Goal: Check status: Check status

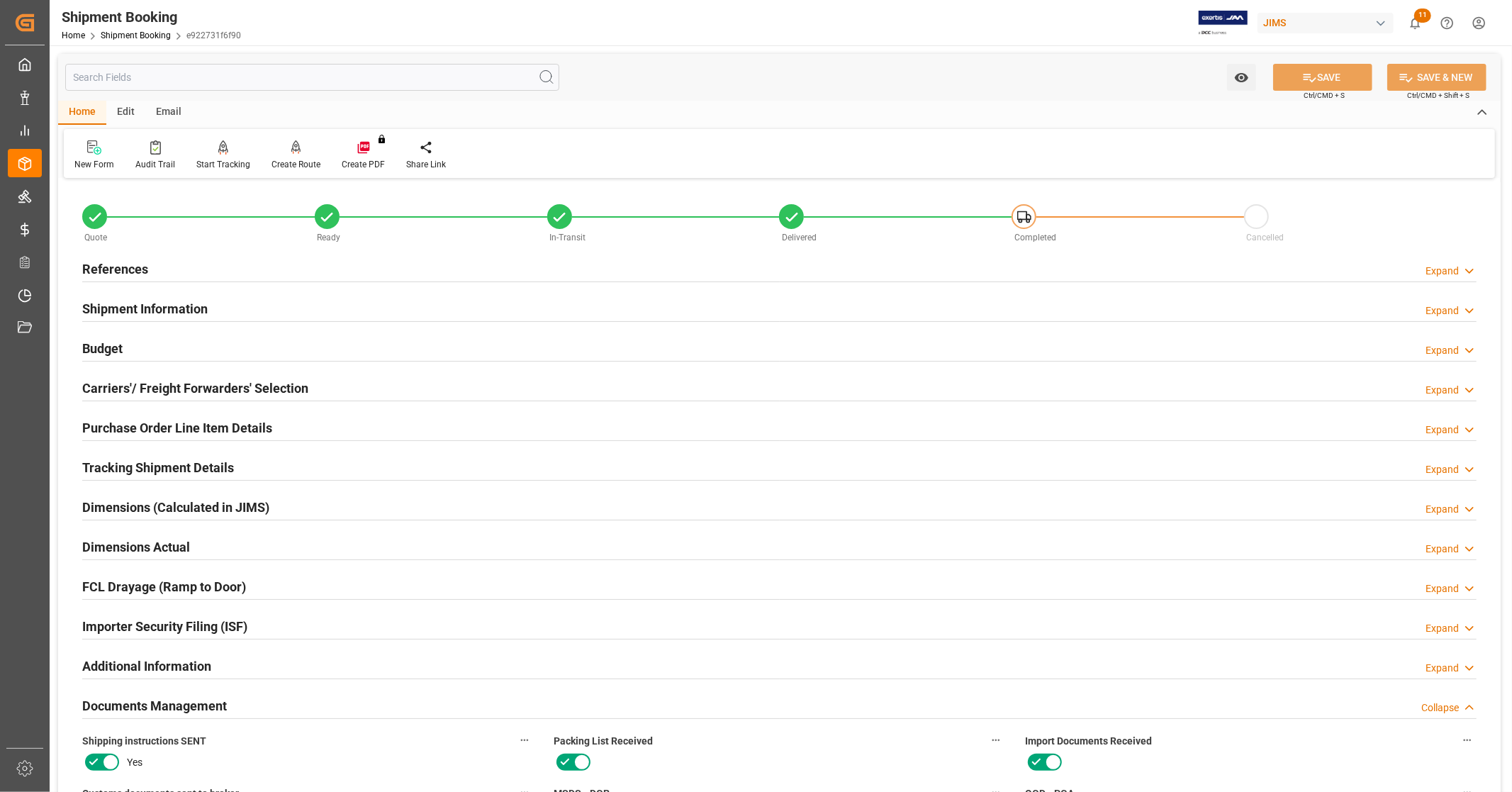
scroll to position [667, 0]
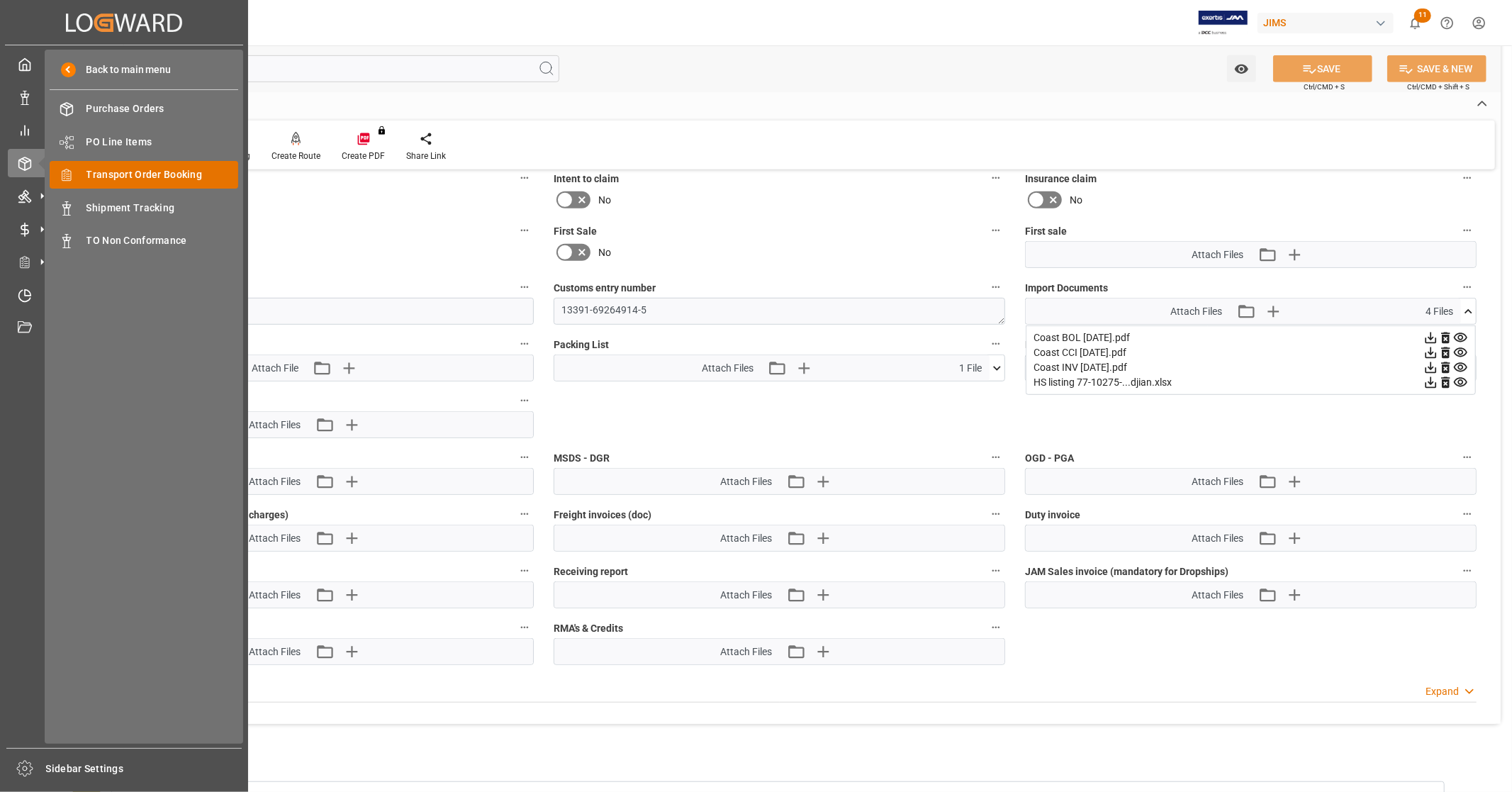
click at [180, 177] on span "Transport Order Booking" at bounding box center [163, 175] width 153 height 15
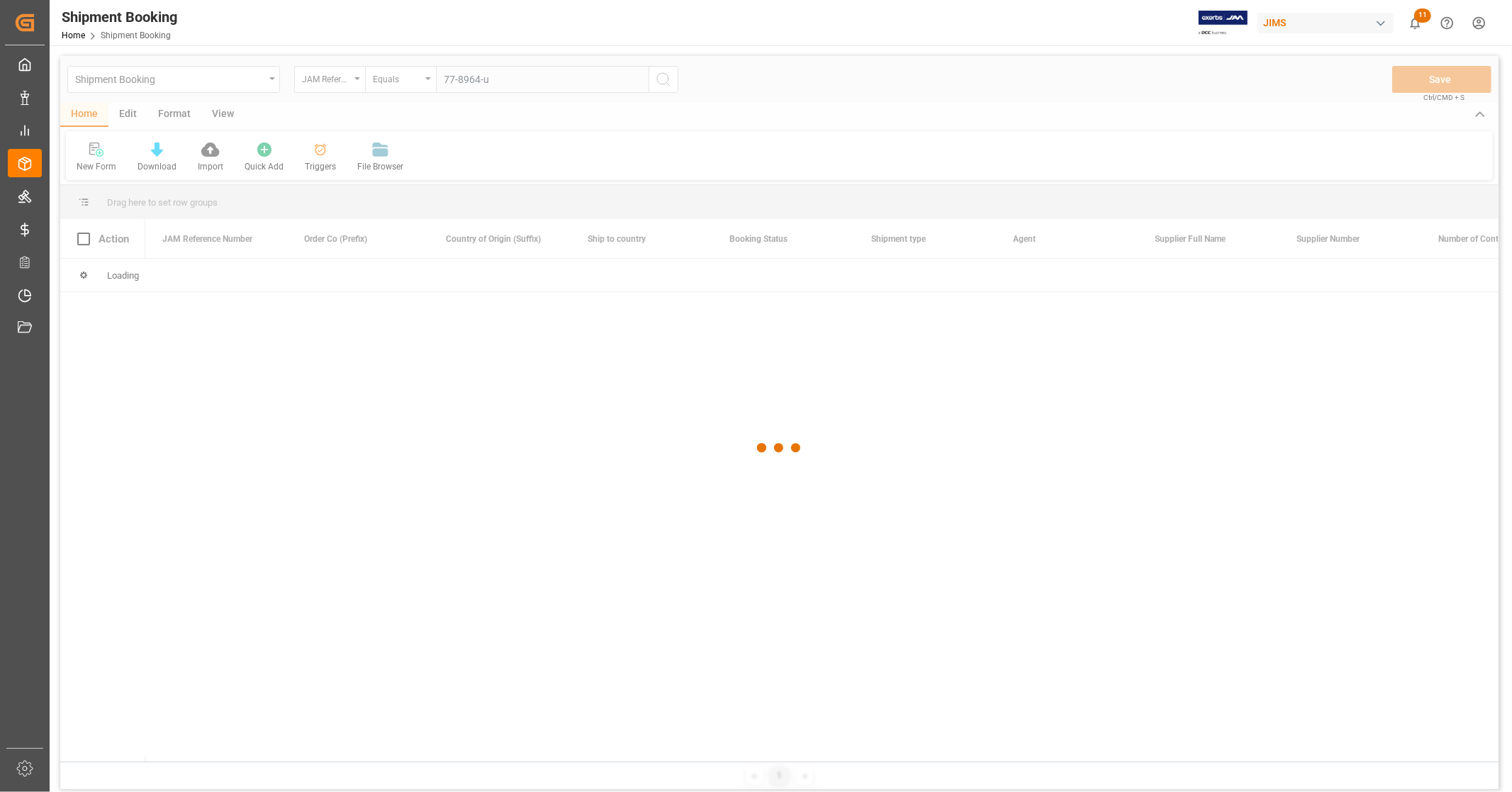
type input "77-8964-us"
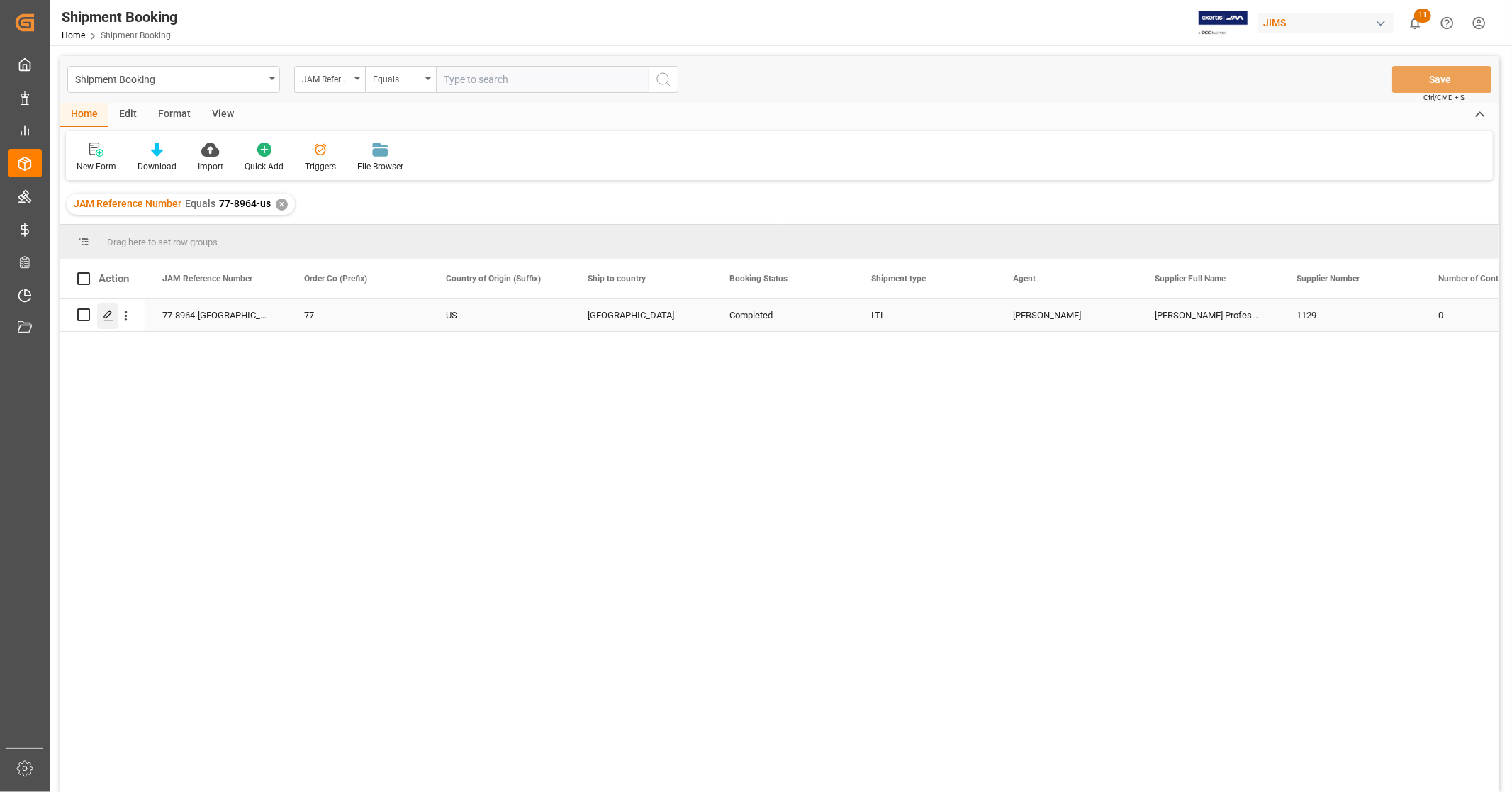
click at [111, 320] on line "Press SPACE to select this row." at bounding box center [108, 320] width 8 height 0
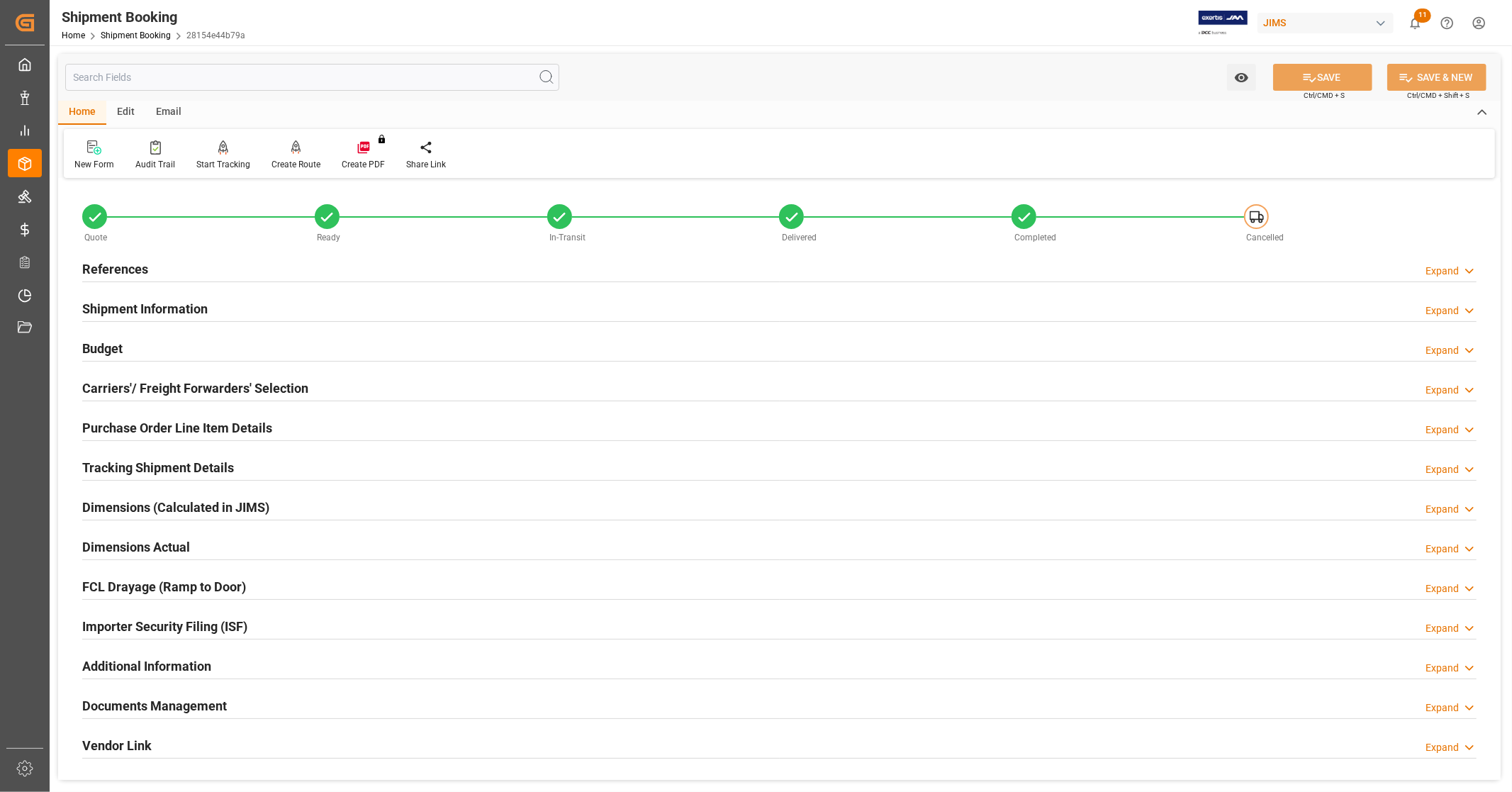
click at [215, 276] on div "References Expand" at bounding box center [779, 267] width 1394 height 27
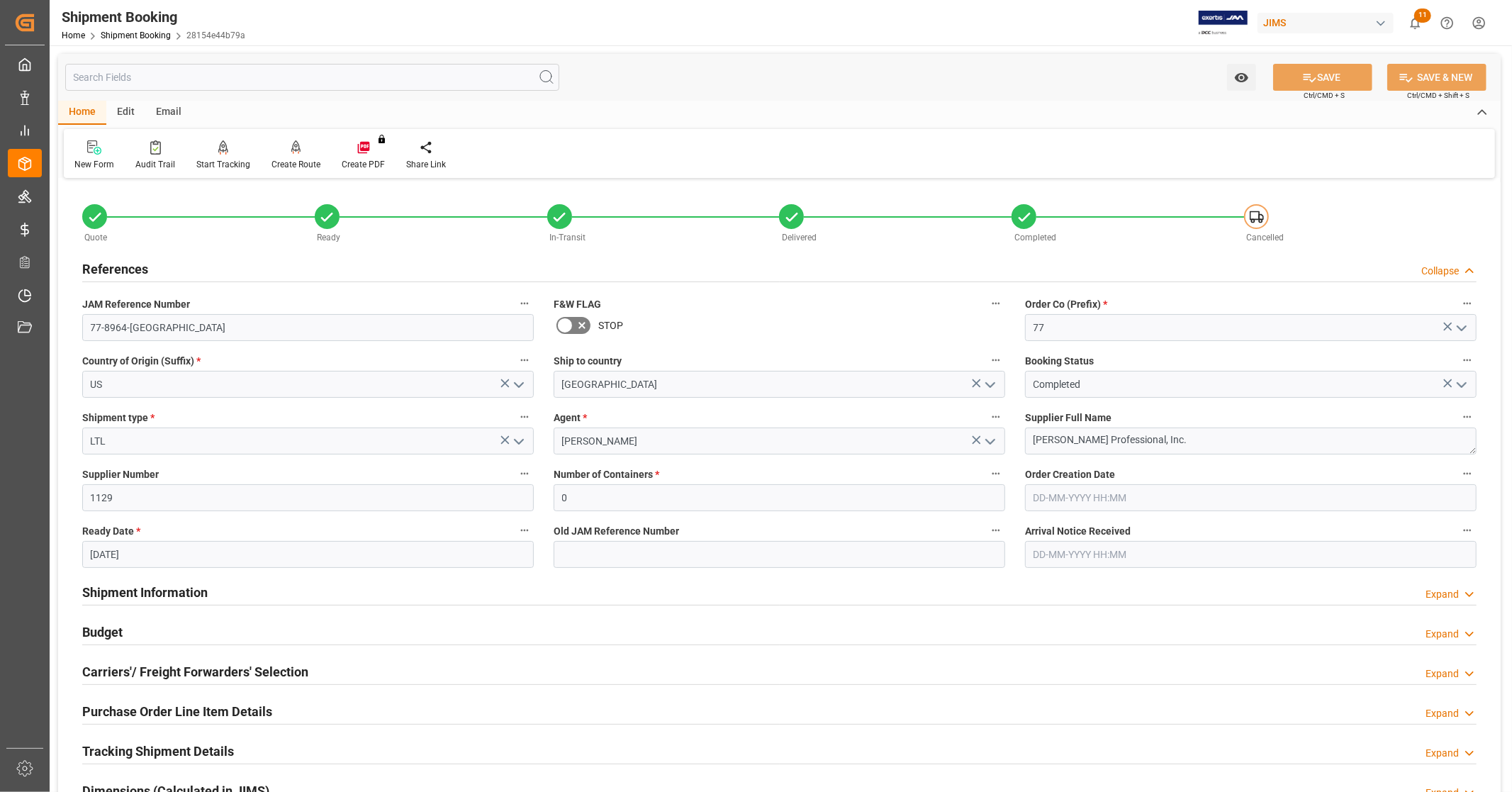
click at [216, 264] on div "References Collapse" at bounding box center [779, 267] width 1394 height 27
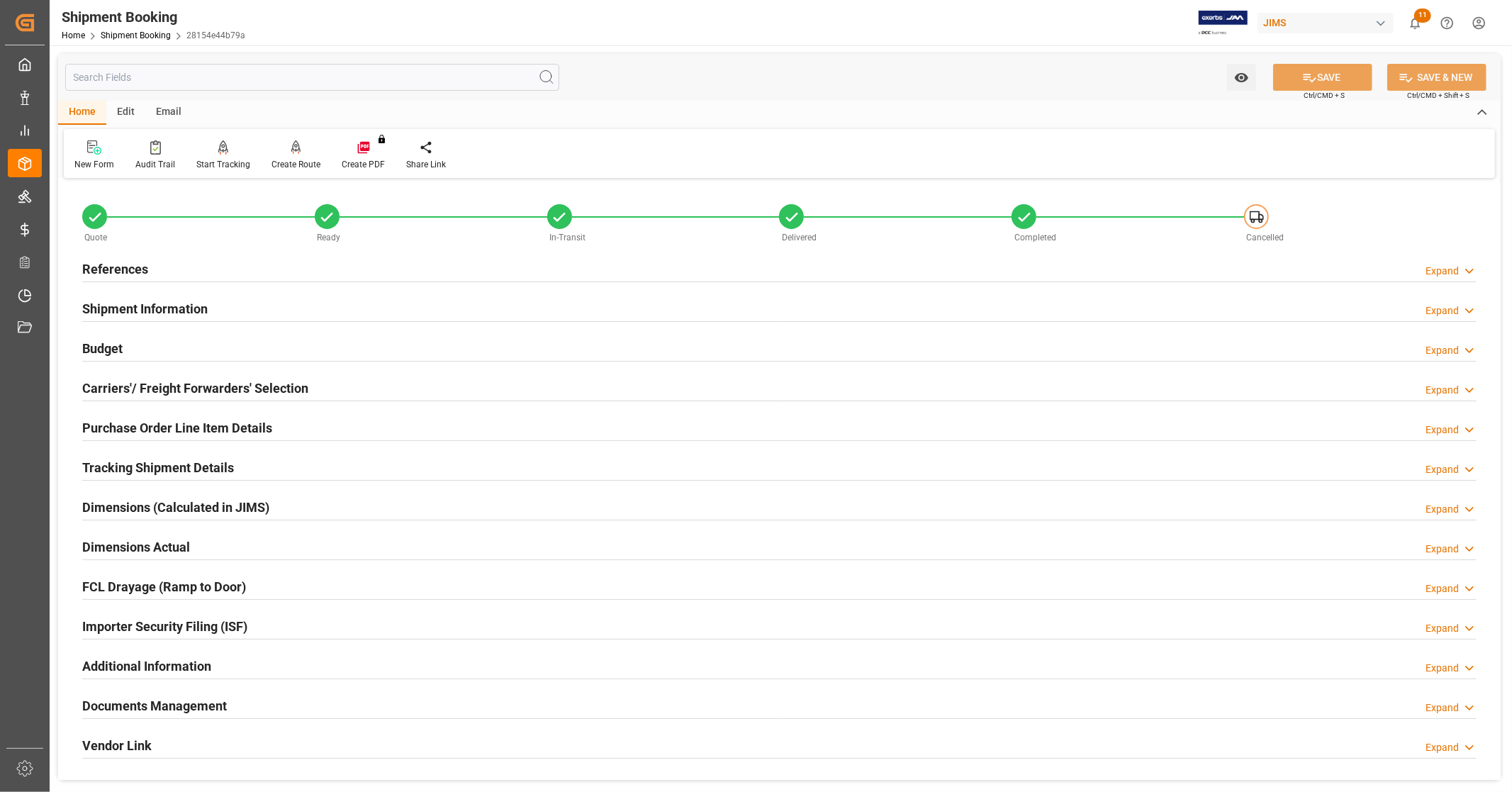
click at [216, 264] on div "References Expand" at bounding box center [779, 267] width 1394 height 27
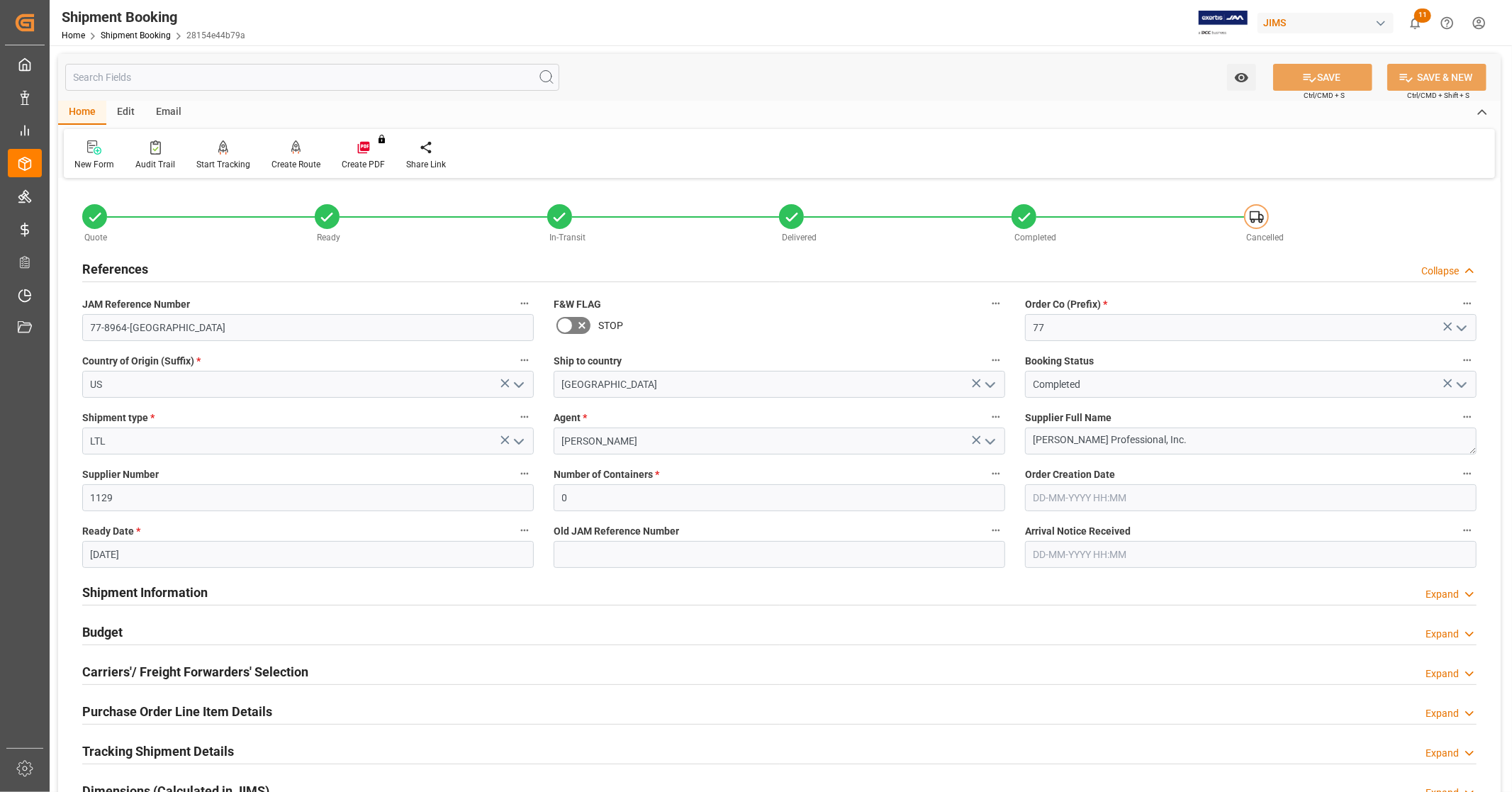
click at [216, 264] on div "References Collapse" at bounding box center [779, 267] width 1394 height 27
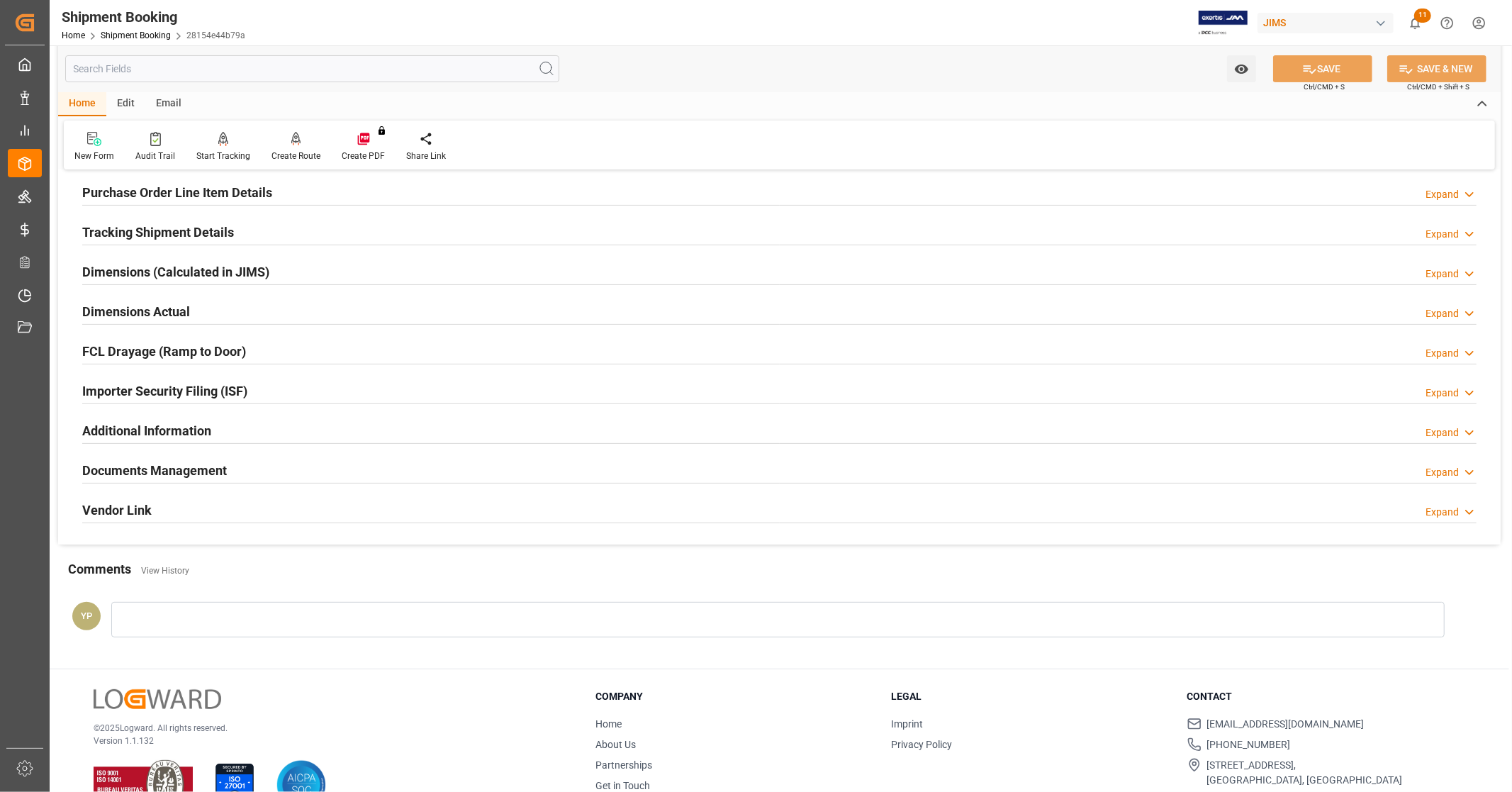
scroll to position [236, 0]
click at [242, 459] on div "Documents Management Expand" at bounding box center [779, 468] width 1394 height 27
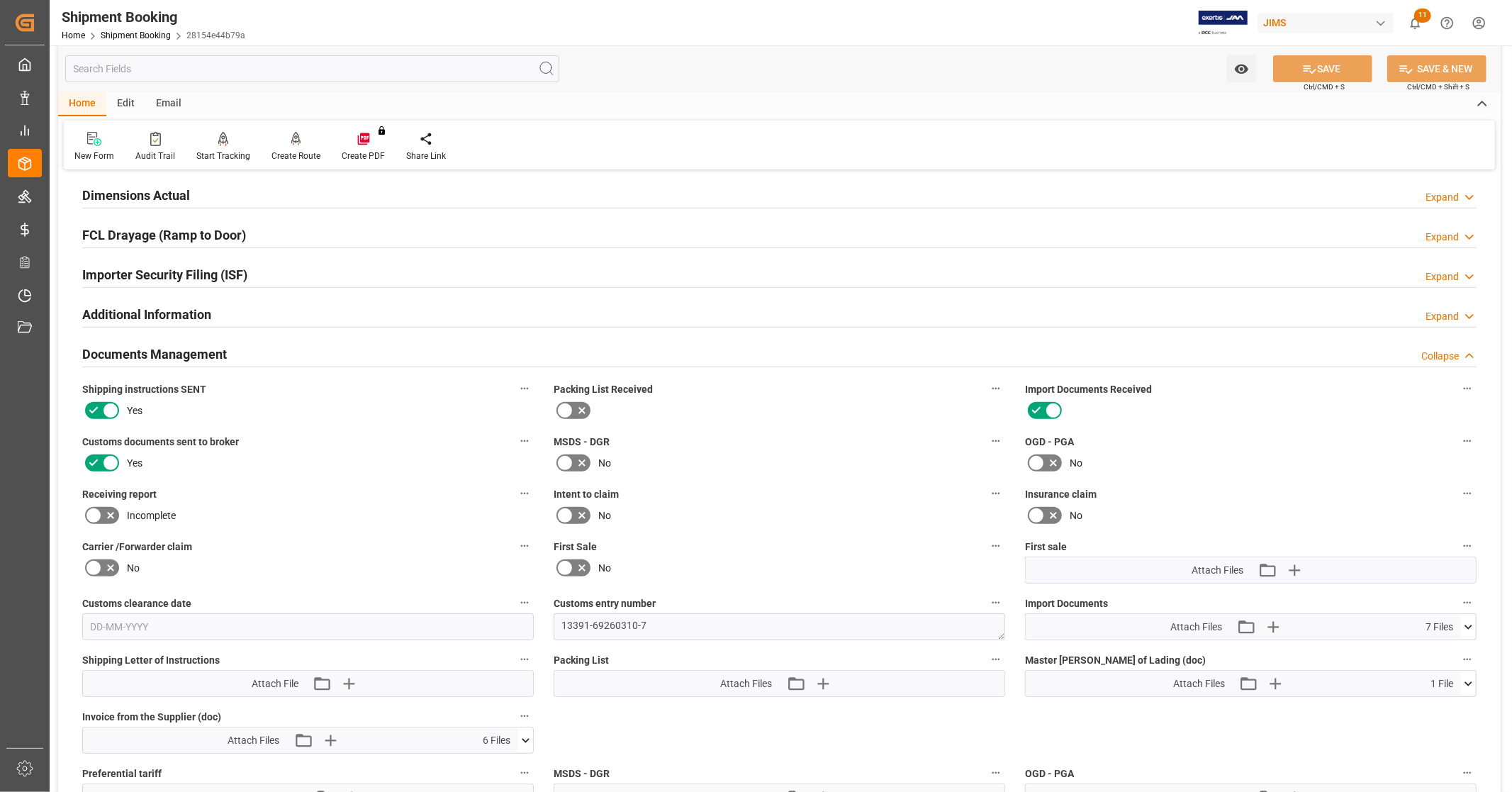
scroll to position [472, 0]
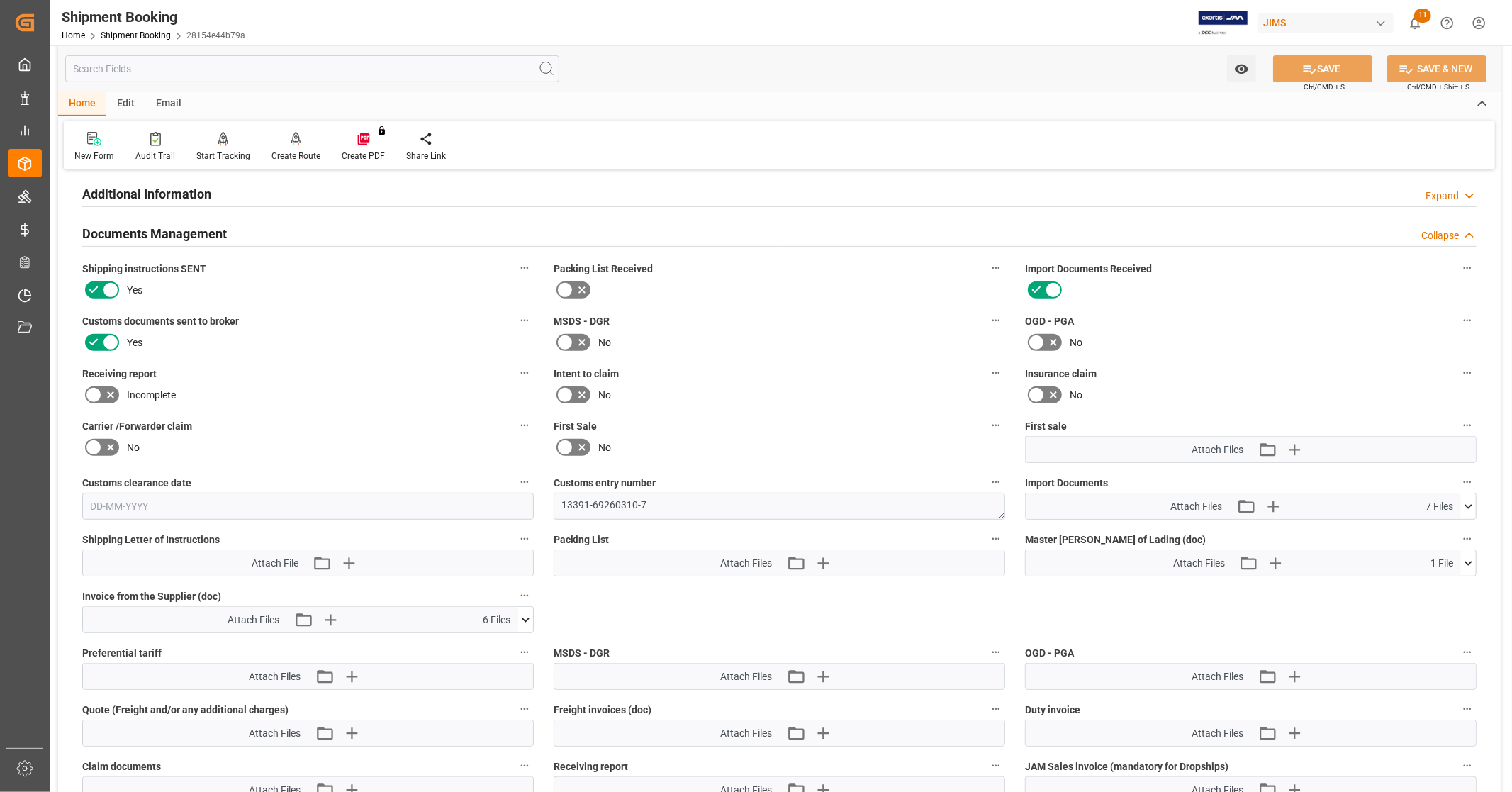
click at [1471, 562] on icon at bounding box center [1468, 563] width 15 height 15
click at [1459, 590] on icon at bounding box center [1461, 589] width 14 height 9
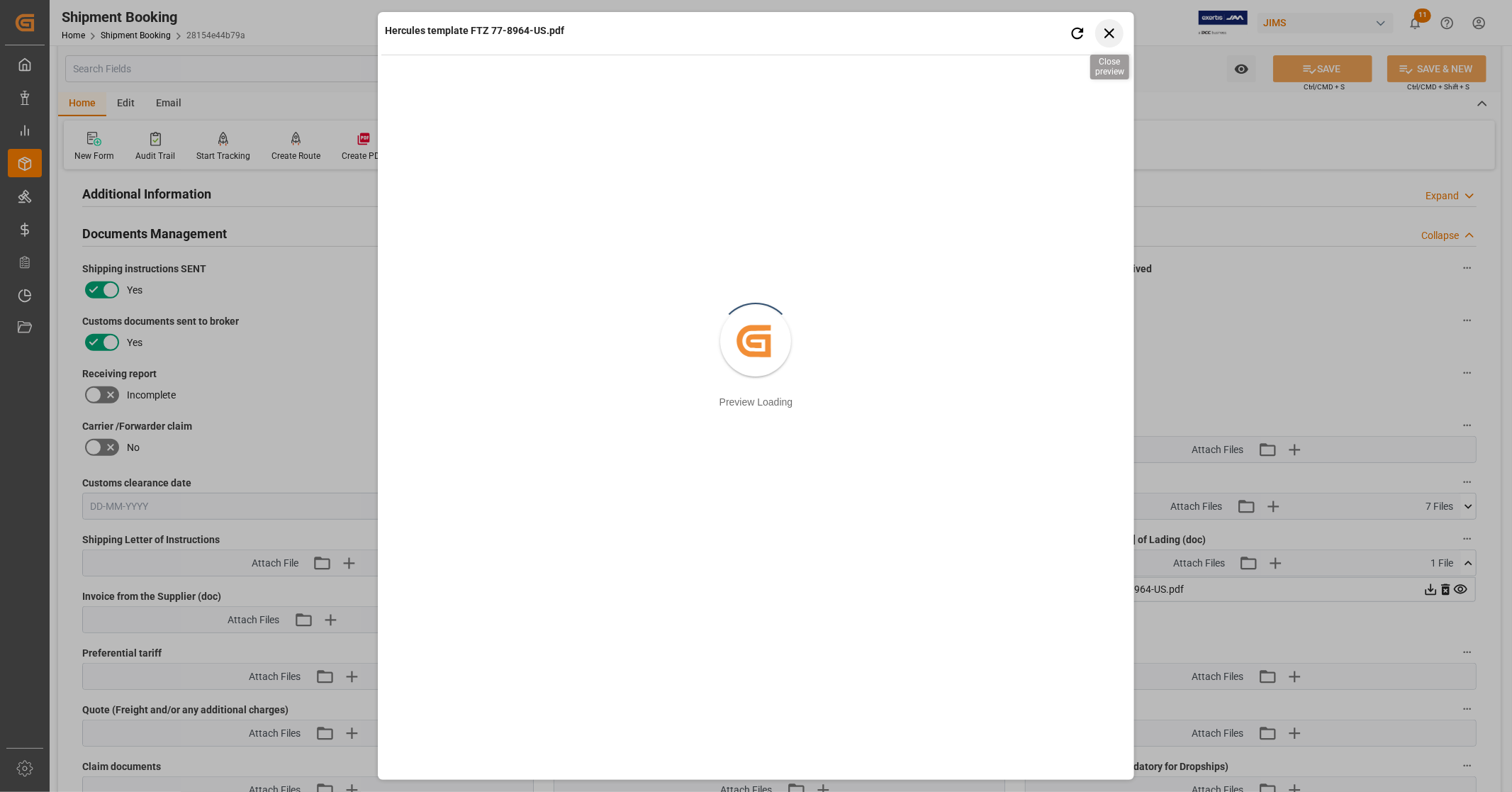
click at [1109, 30] on icon "button" at bounding box center [1109, 33] width 18 height 18
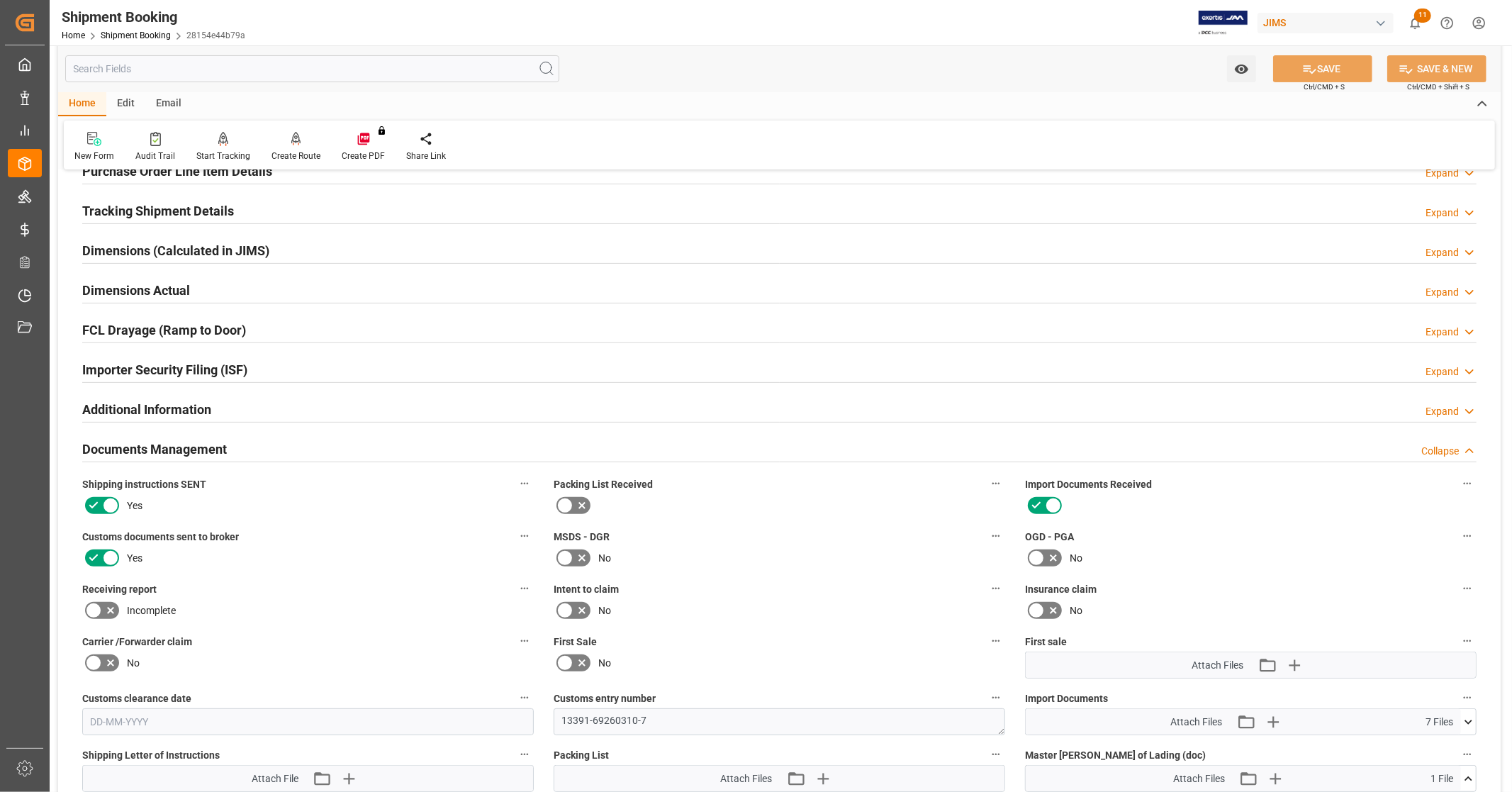
scroll to position [0, 0]
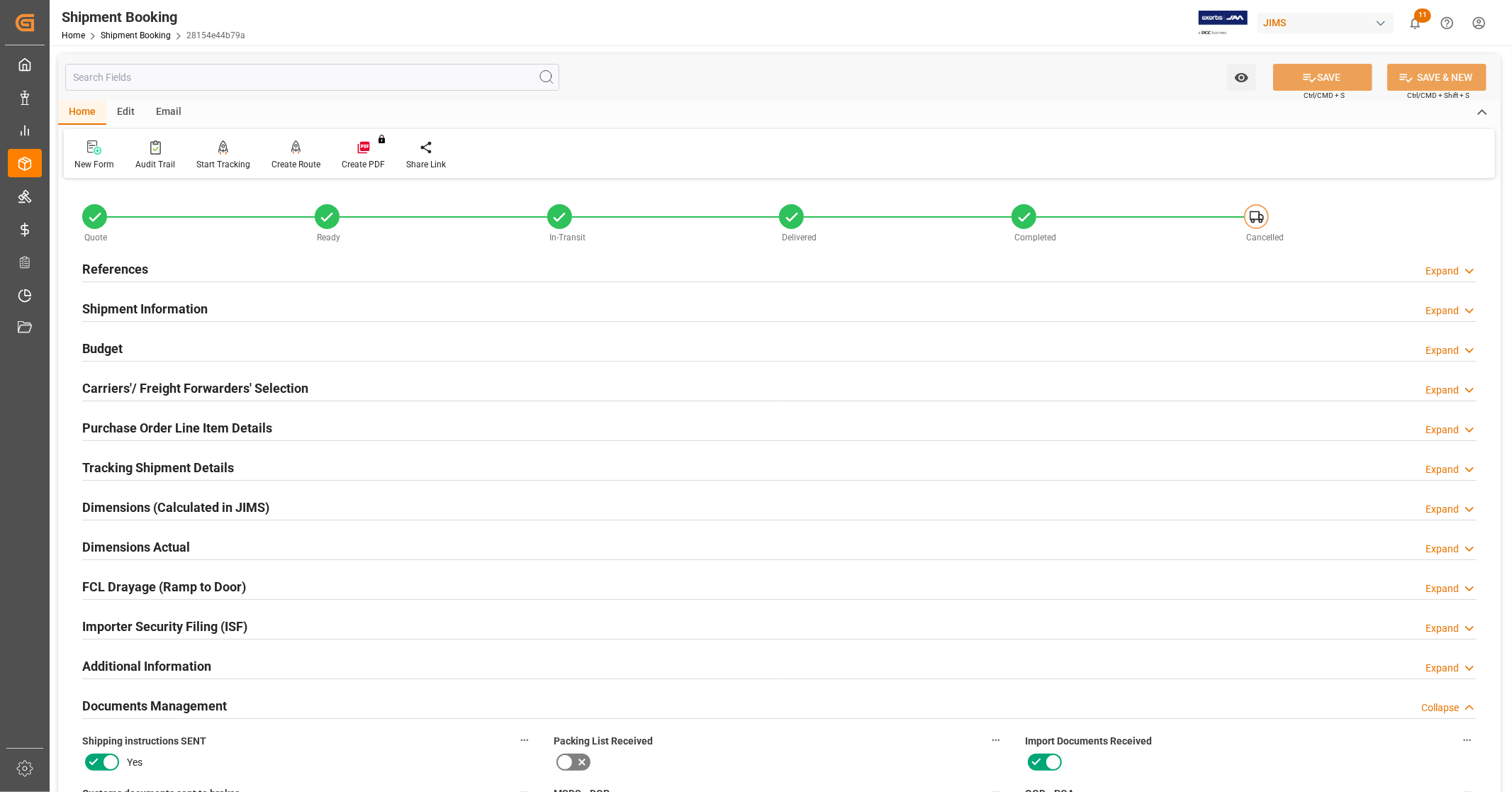
click at [179, 337] on div "Budget Expand" at bounding box center [779, 347] width 1394 height 27
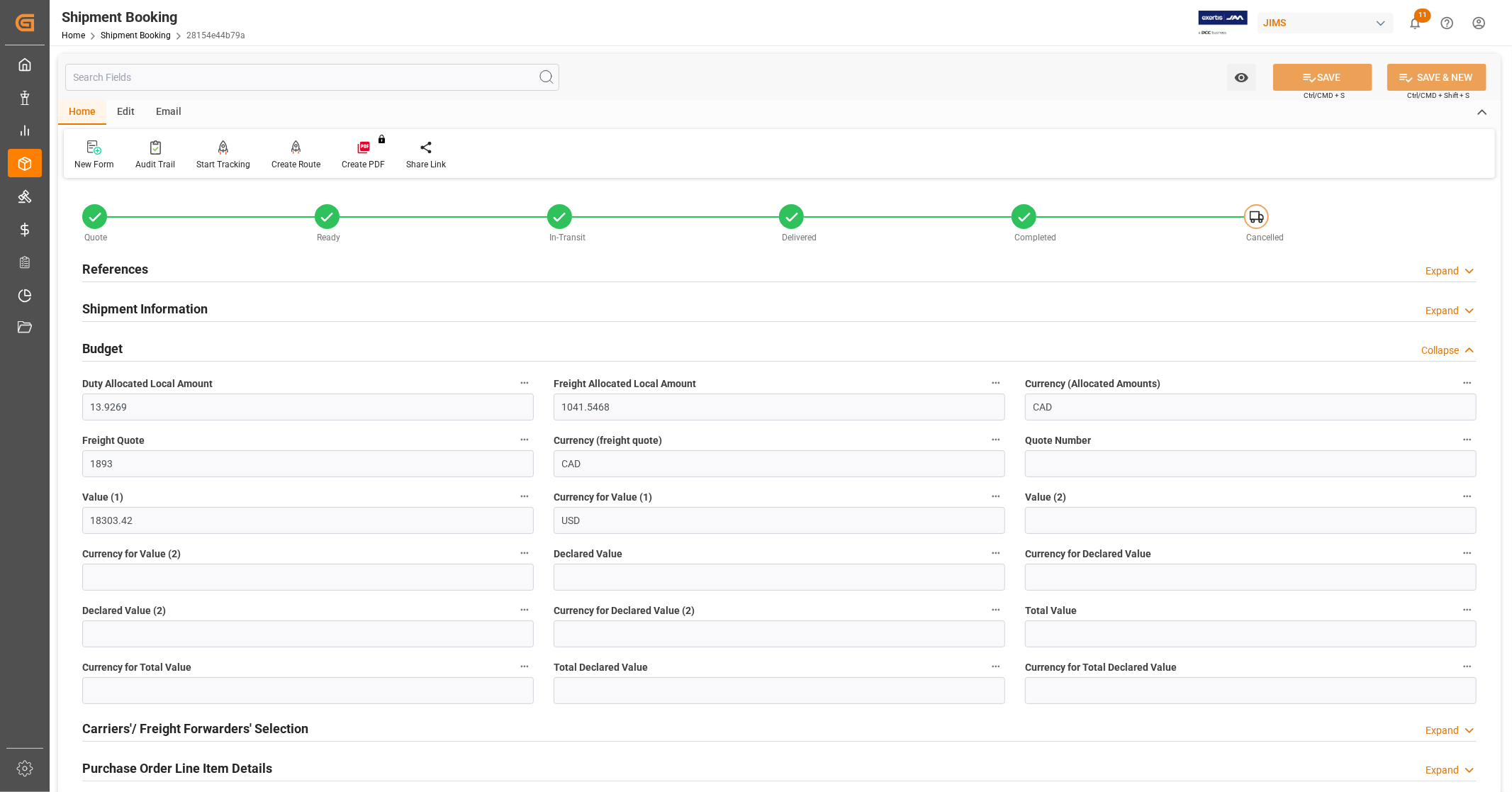
click at [177, 339] on div "Budget Collapse" at bounding box center [779, 347] width 1394 height 27
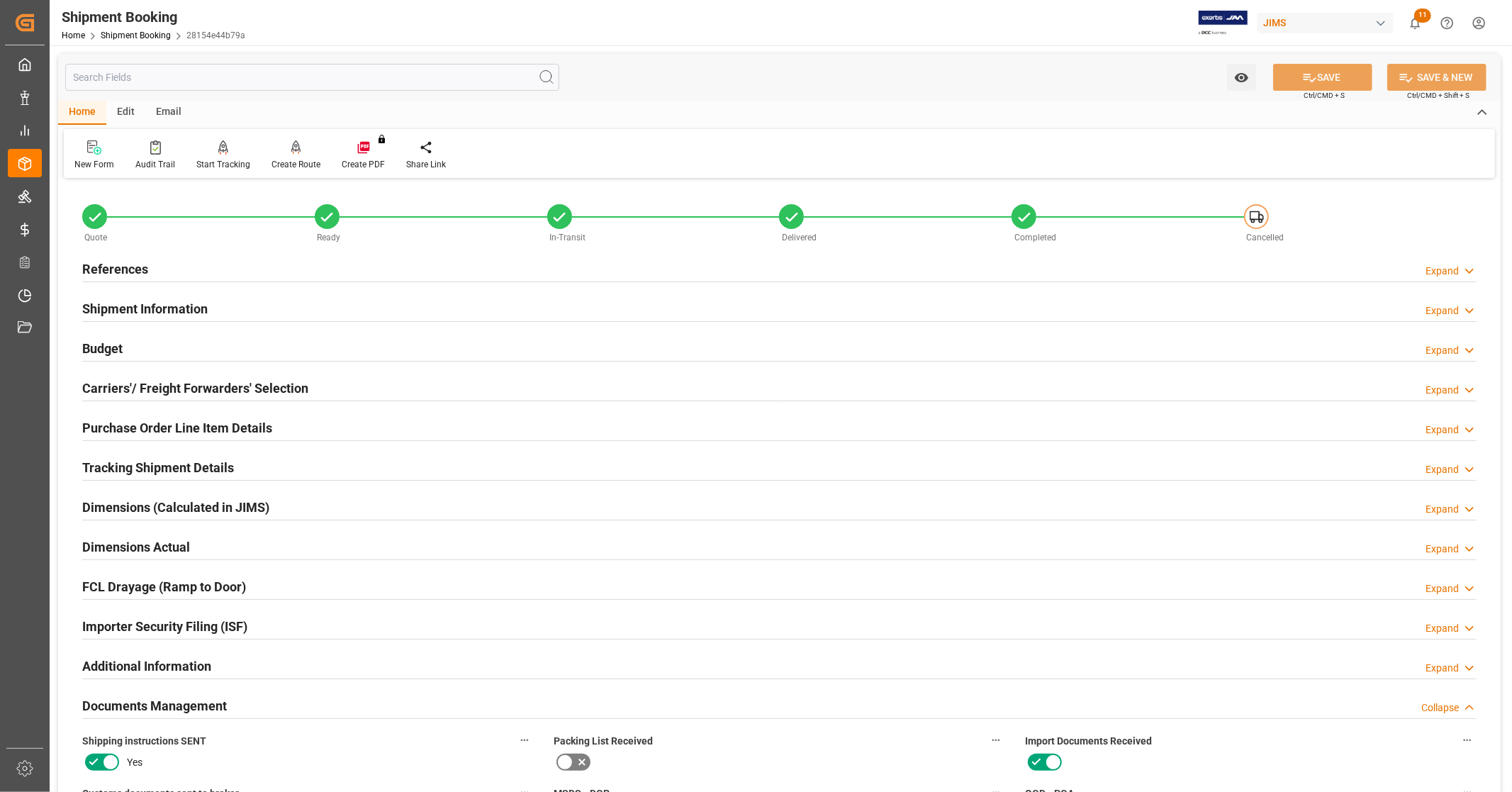
scroll to position [629, 0]
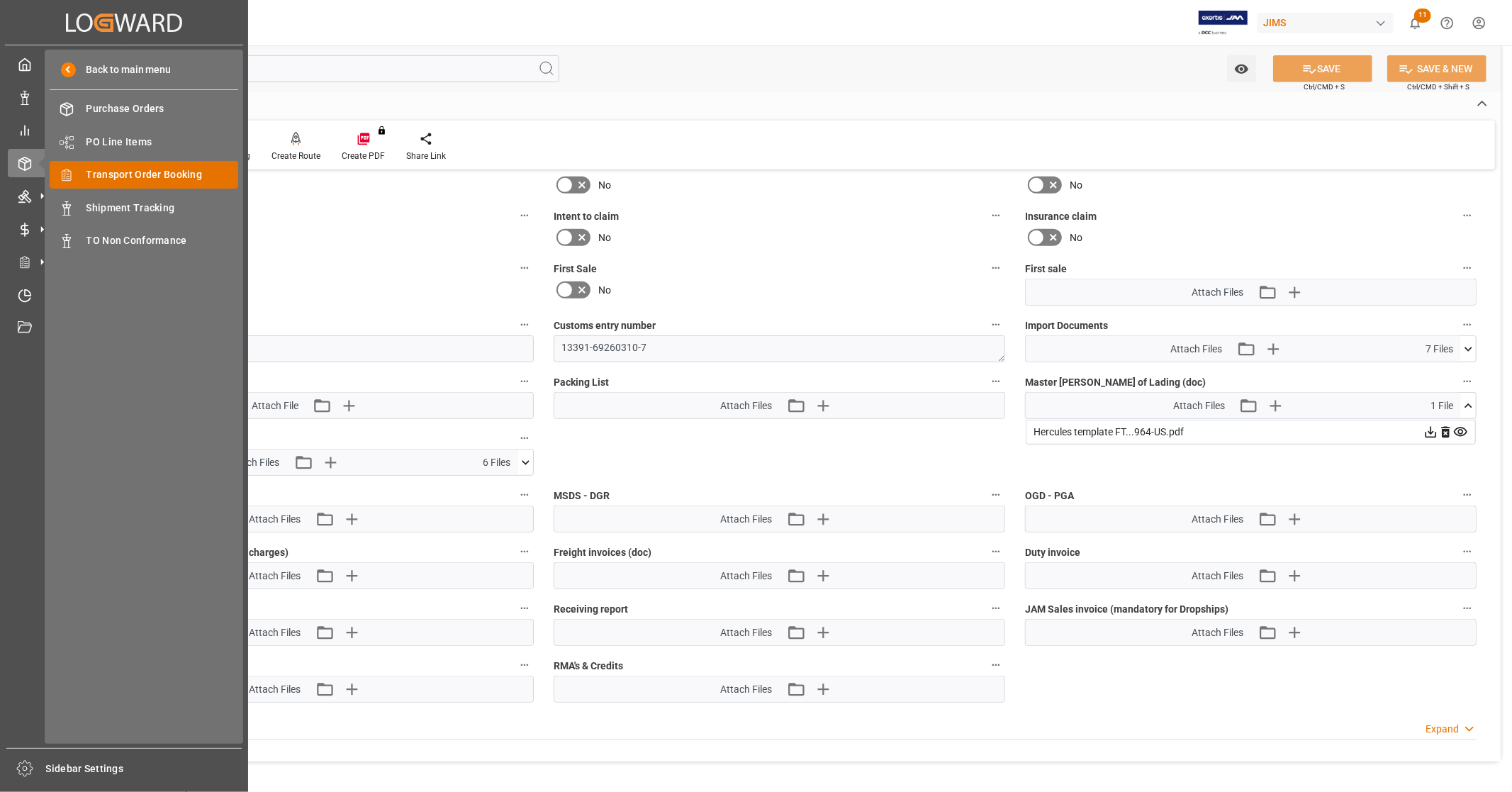
click at [185, 173] on span "Transport Order Booking" at bounding box center [163, 175] width 153 height 15
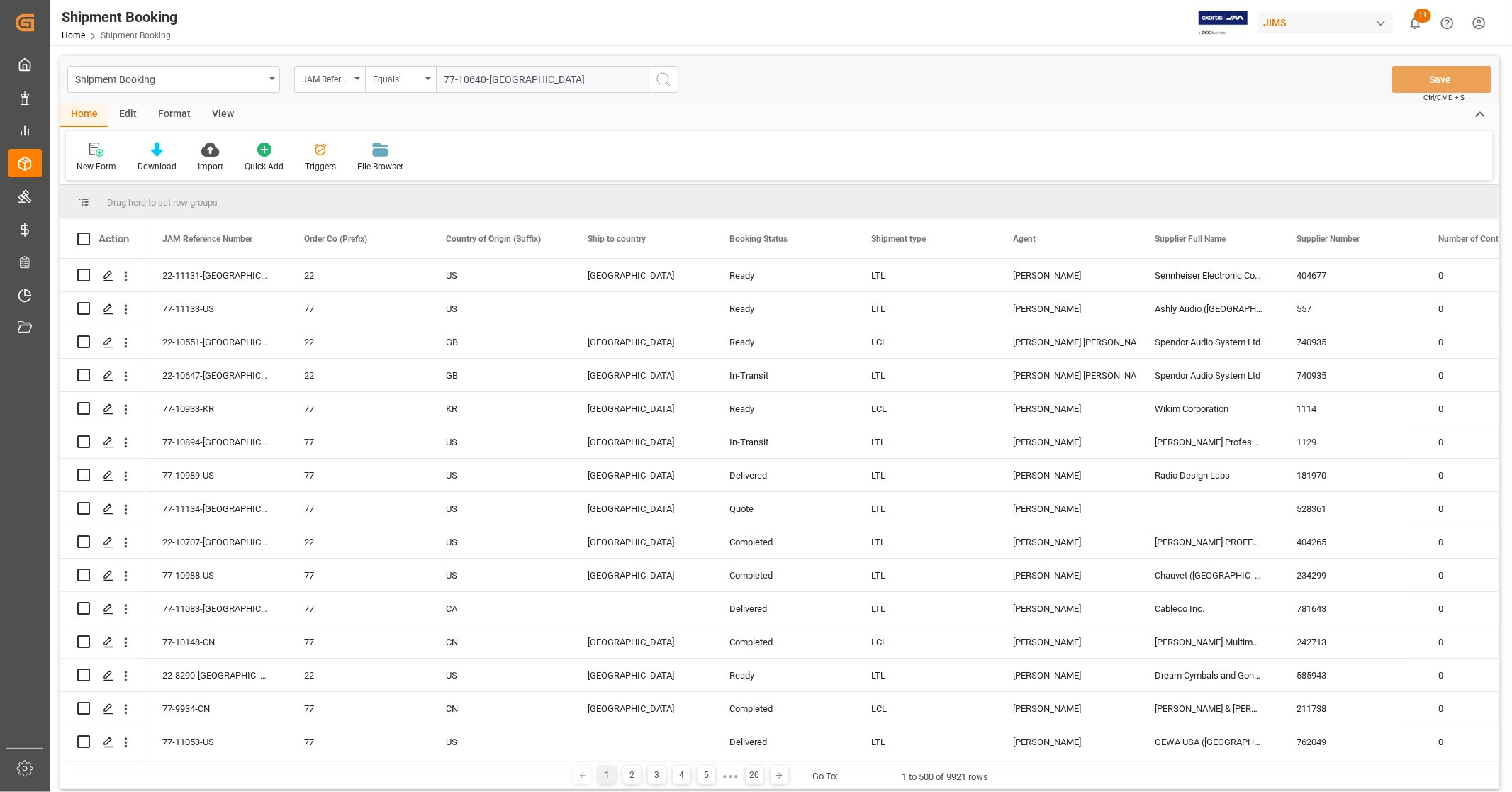
type input "77-10640-[GEOGRAPHIC_DATA]"
click at [661, 72] on icon "search button" at bounding box center [663, 79] width 17 height 17
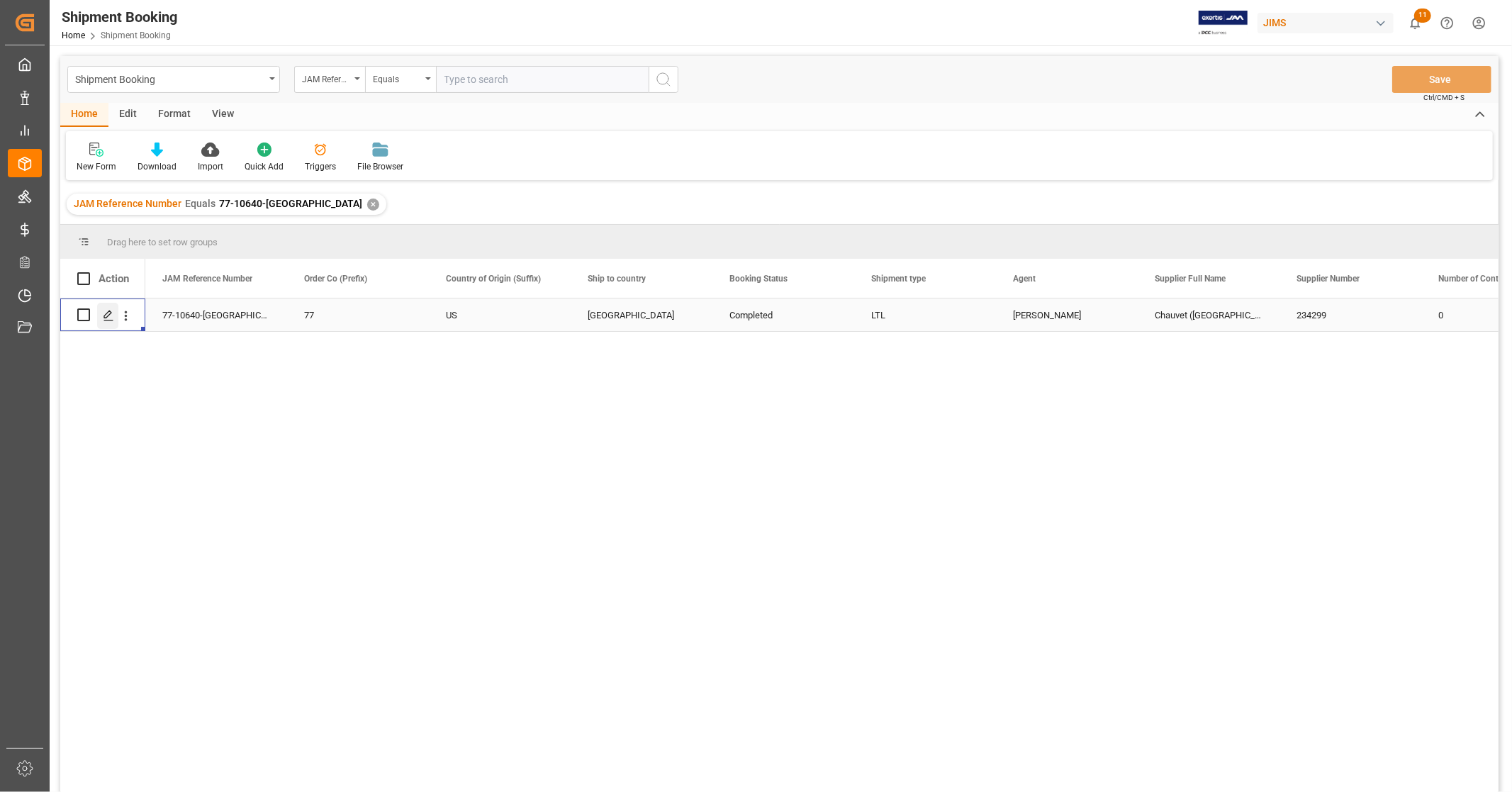
click at [111, 317] on icon "Press SPACE to select this row." at bounding box center [108, 315] width 11 height 11
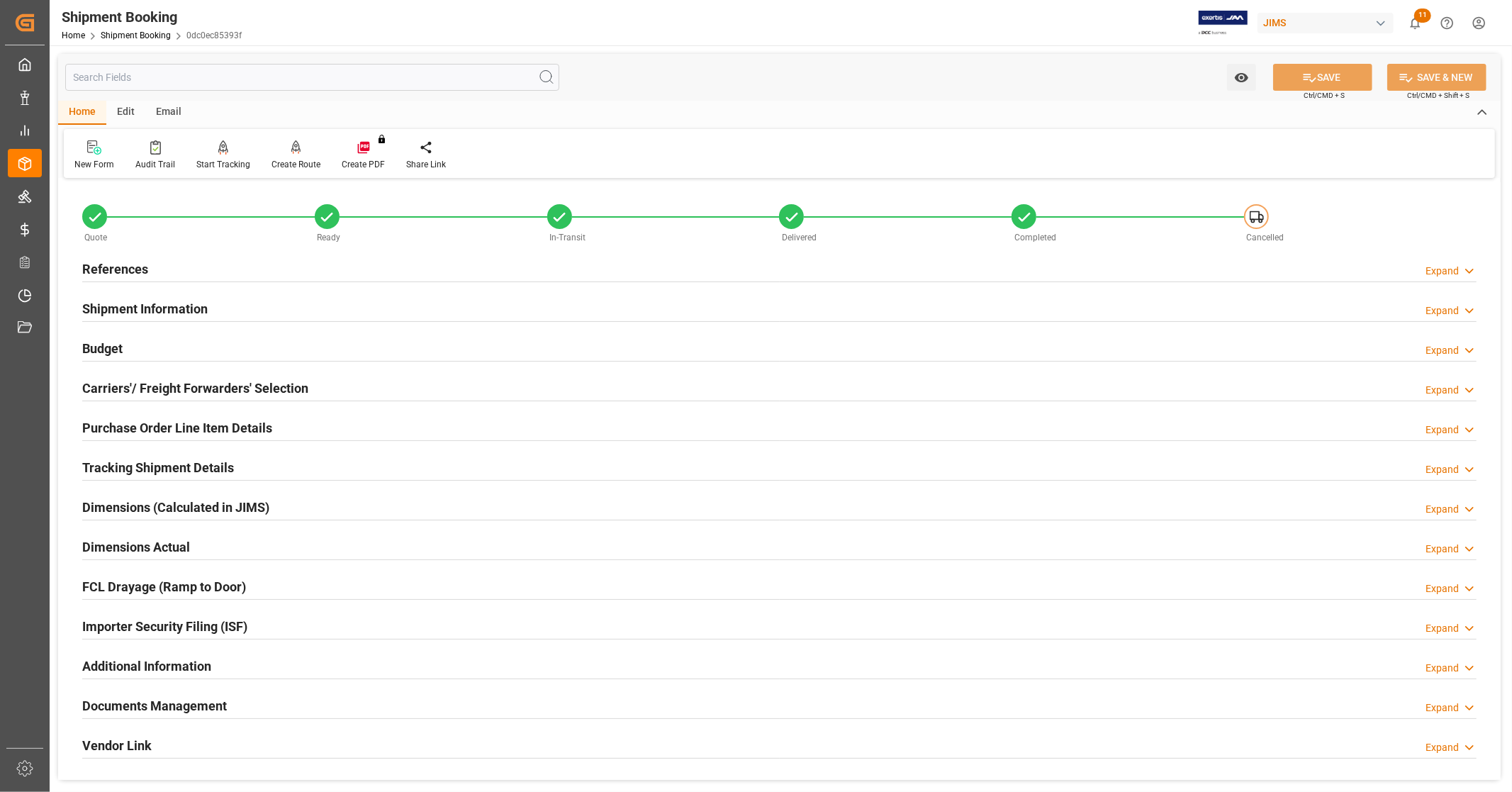
click at [164, 266] on div "References Expand" at bounding box center [779, 267] width 1394 height 27
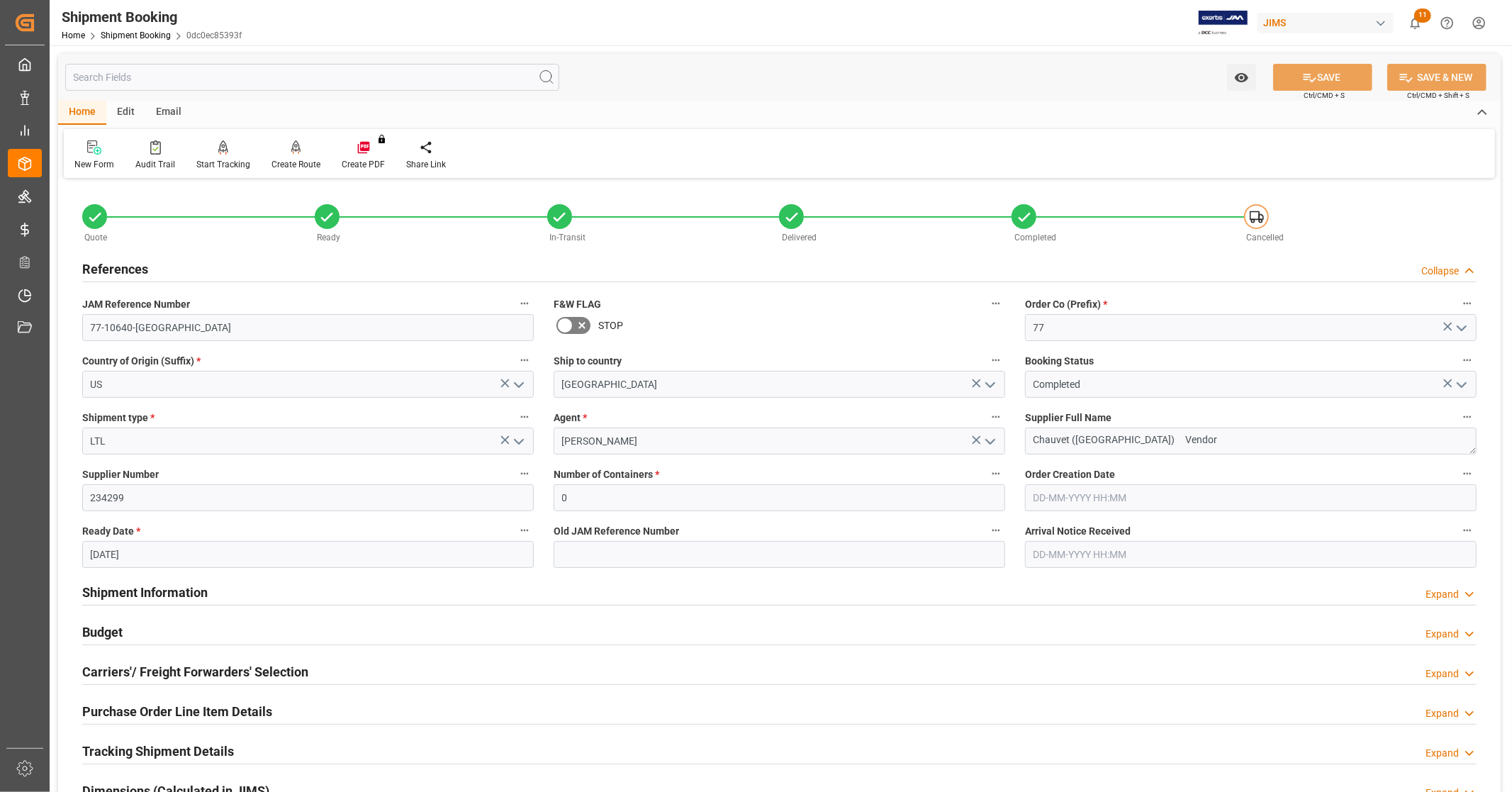
click at [169, 265] on div "References Collapse" at bounding box center [779, 267] width 1394 height 27
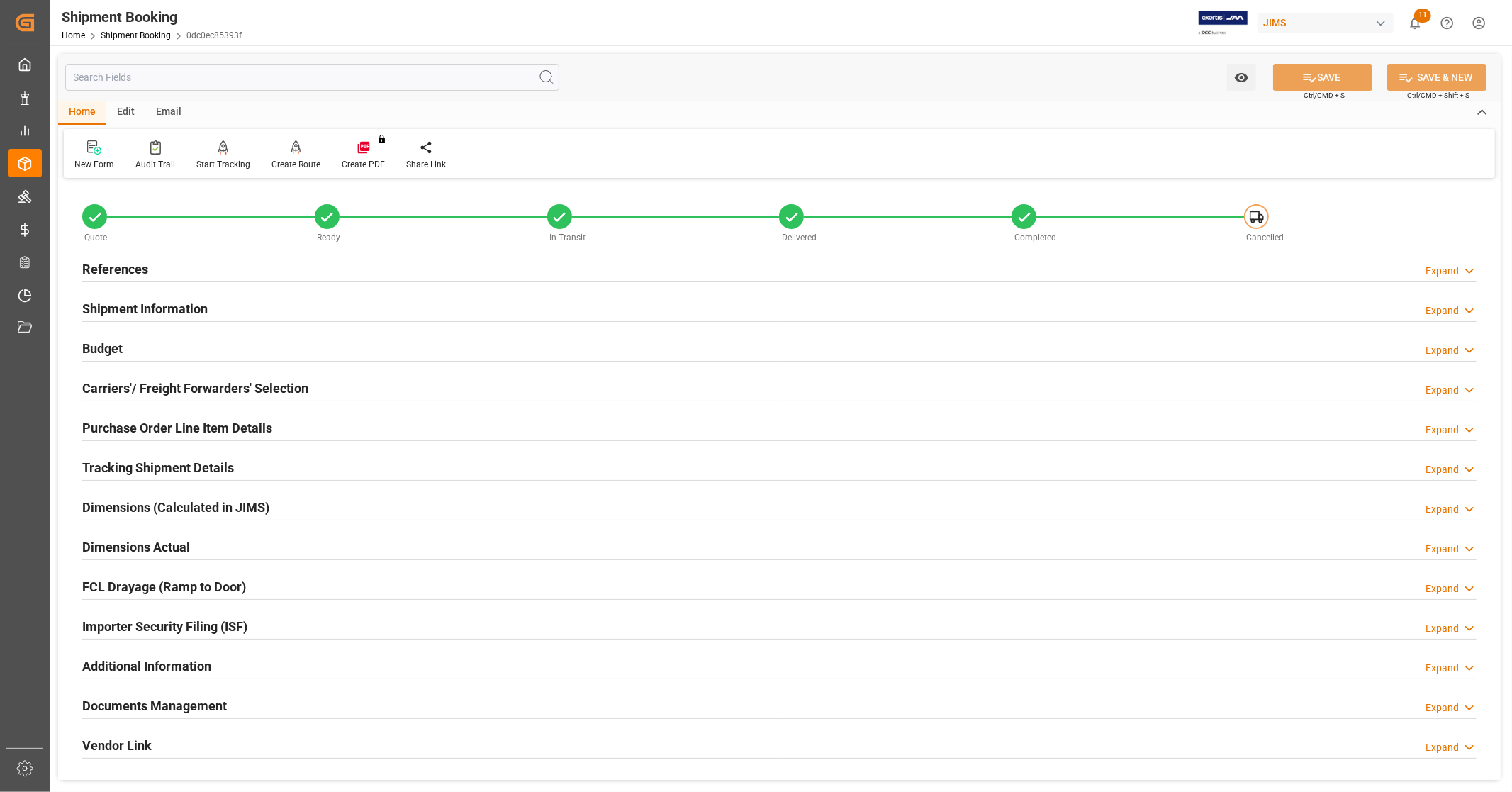
click at [177, 350] on div "Budget Expand" at bounding box center [779, 347] width 1394 height 27
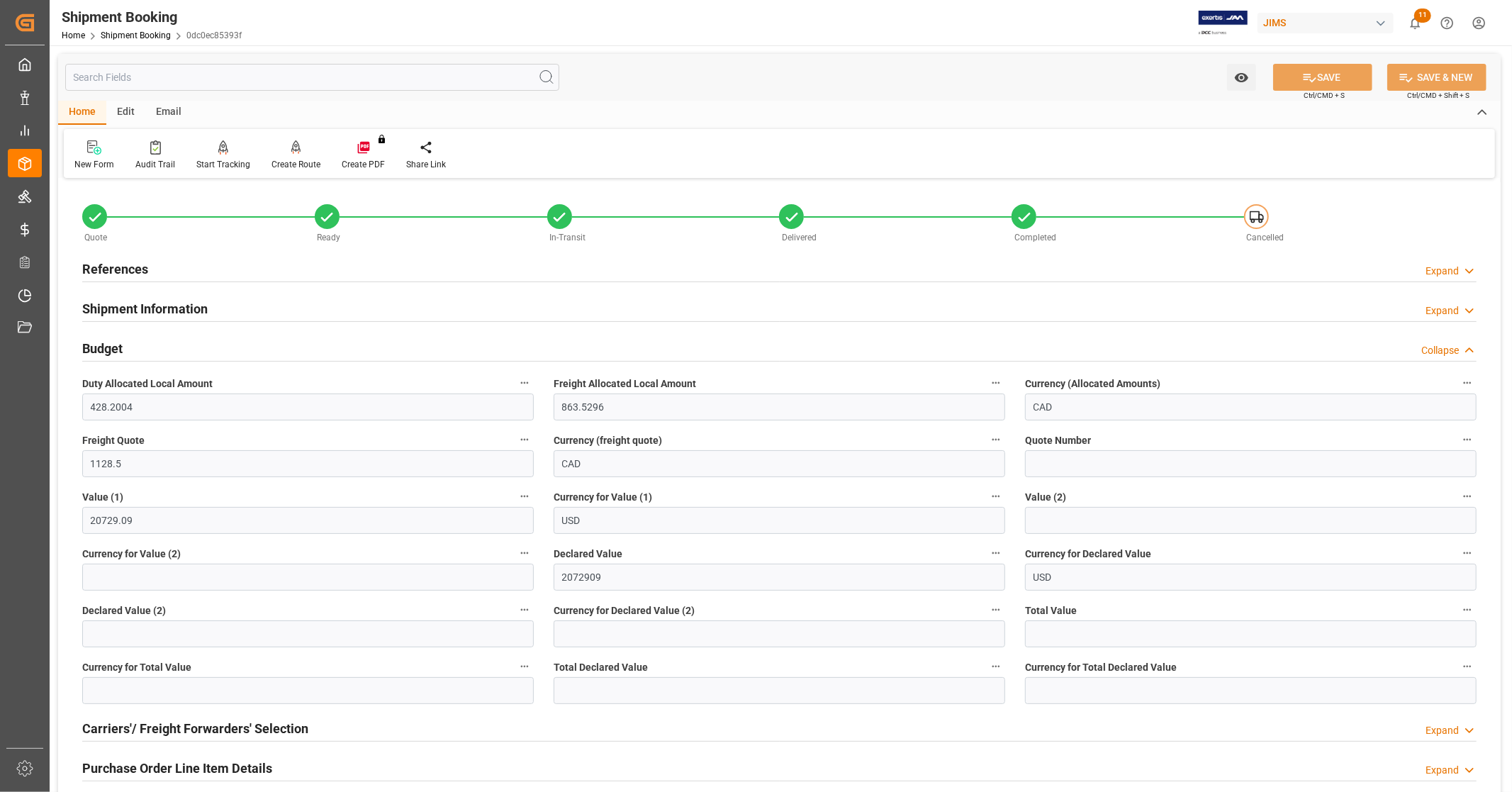
click at [177, 350] on div "Budget Collapse" at bounding box center [779, 347] width 1394 height 27
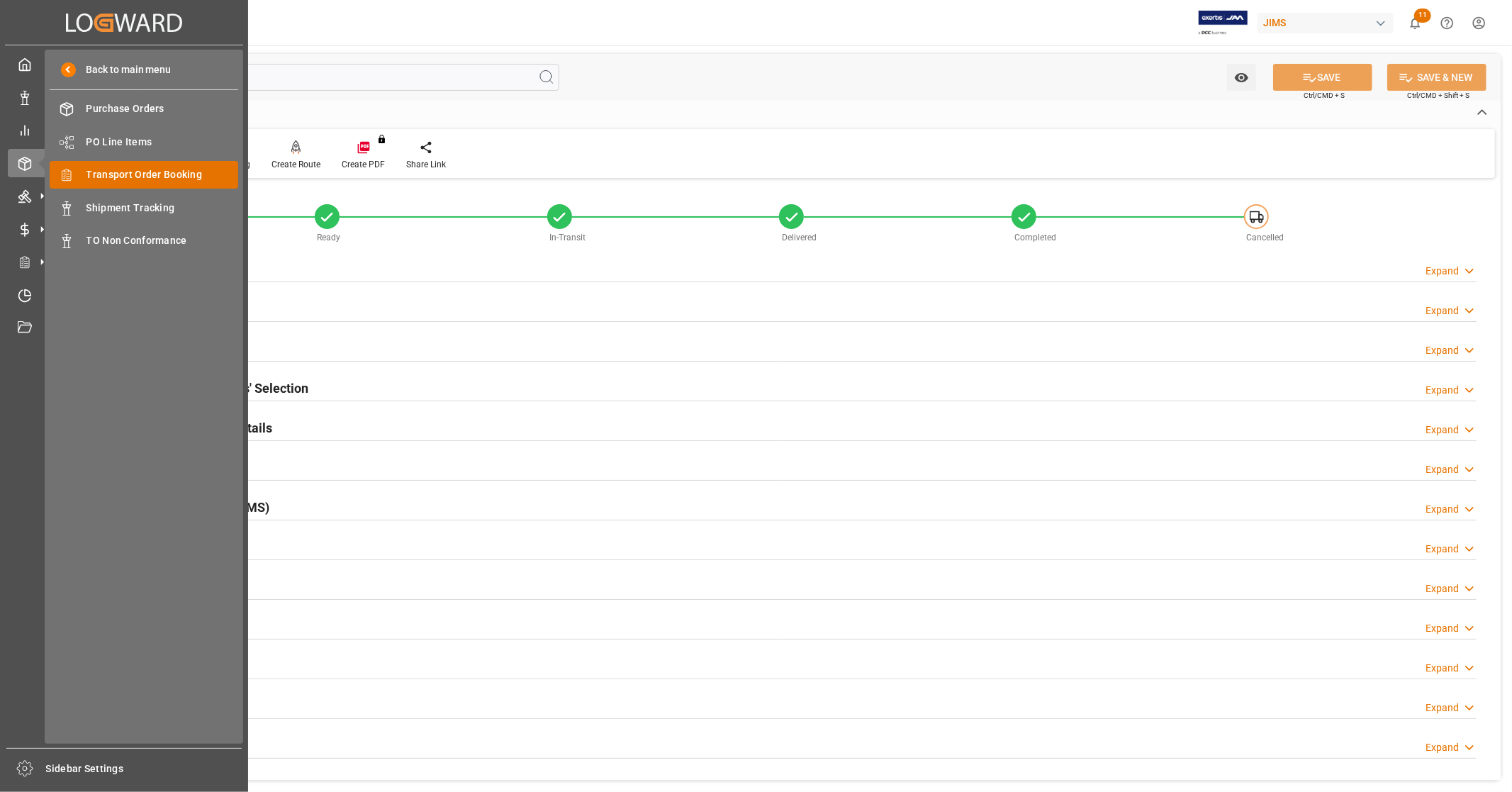
click at [177, 172] on span "Transport Order Booking" at bounding box center [163, 175] width 153 height 15
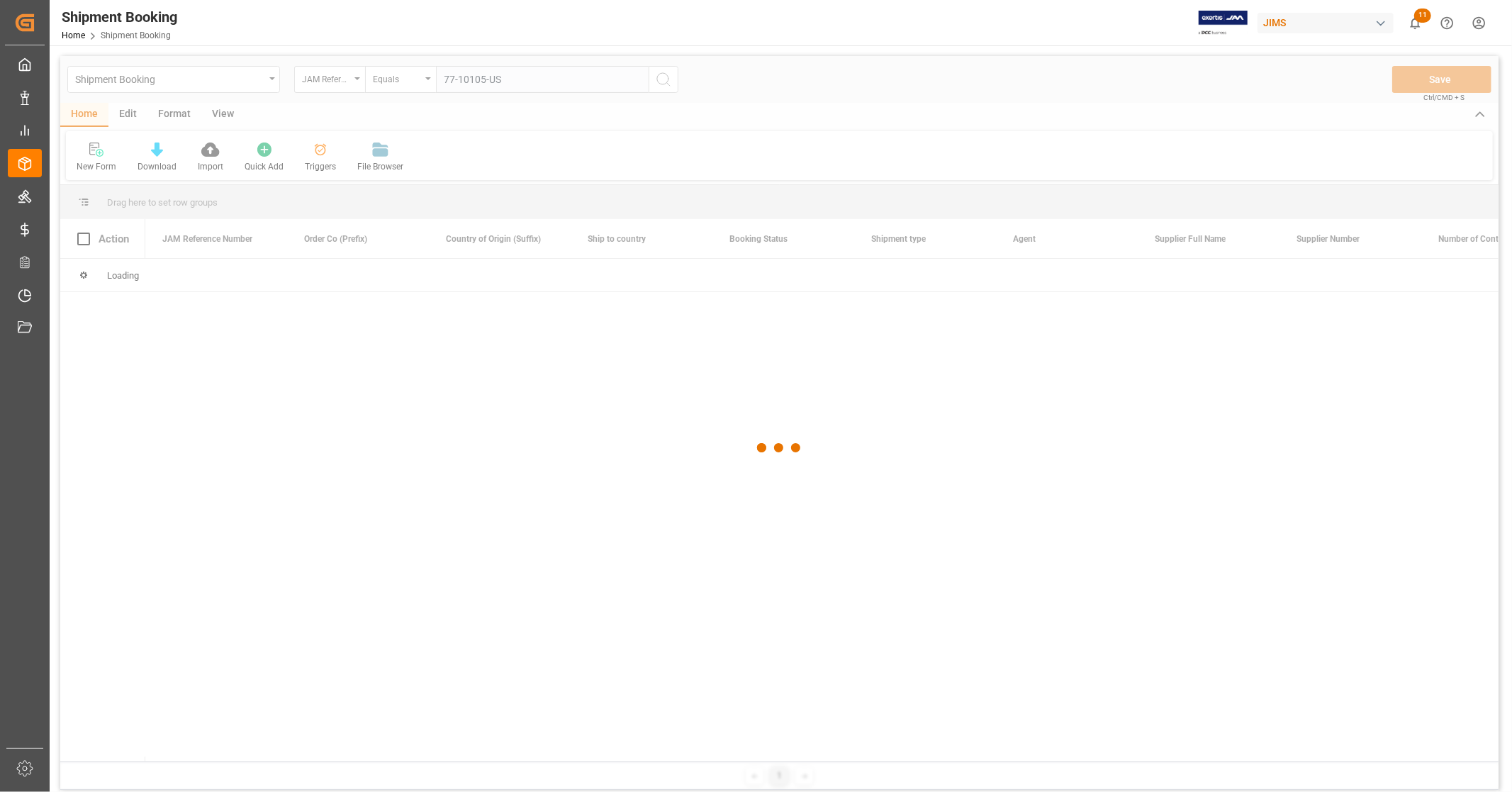
type input "77-10105-US"
click at [662, 79] on div at bounding box center [779, 447] width 1439 height 783
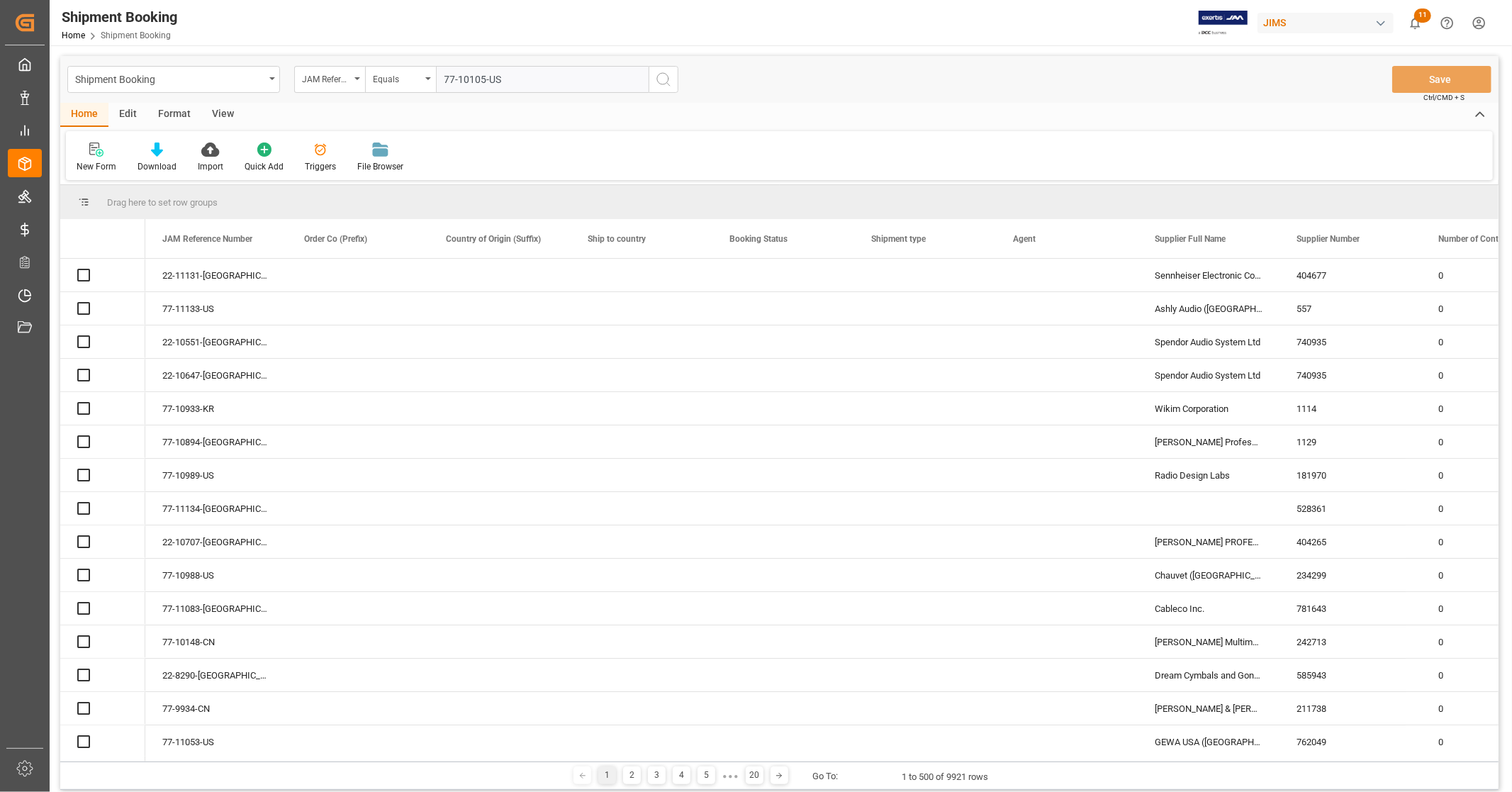
click at [662, 79] on icon "search button" at bounding box center [663, 79] width 17 height 17
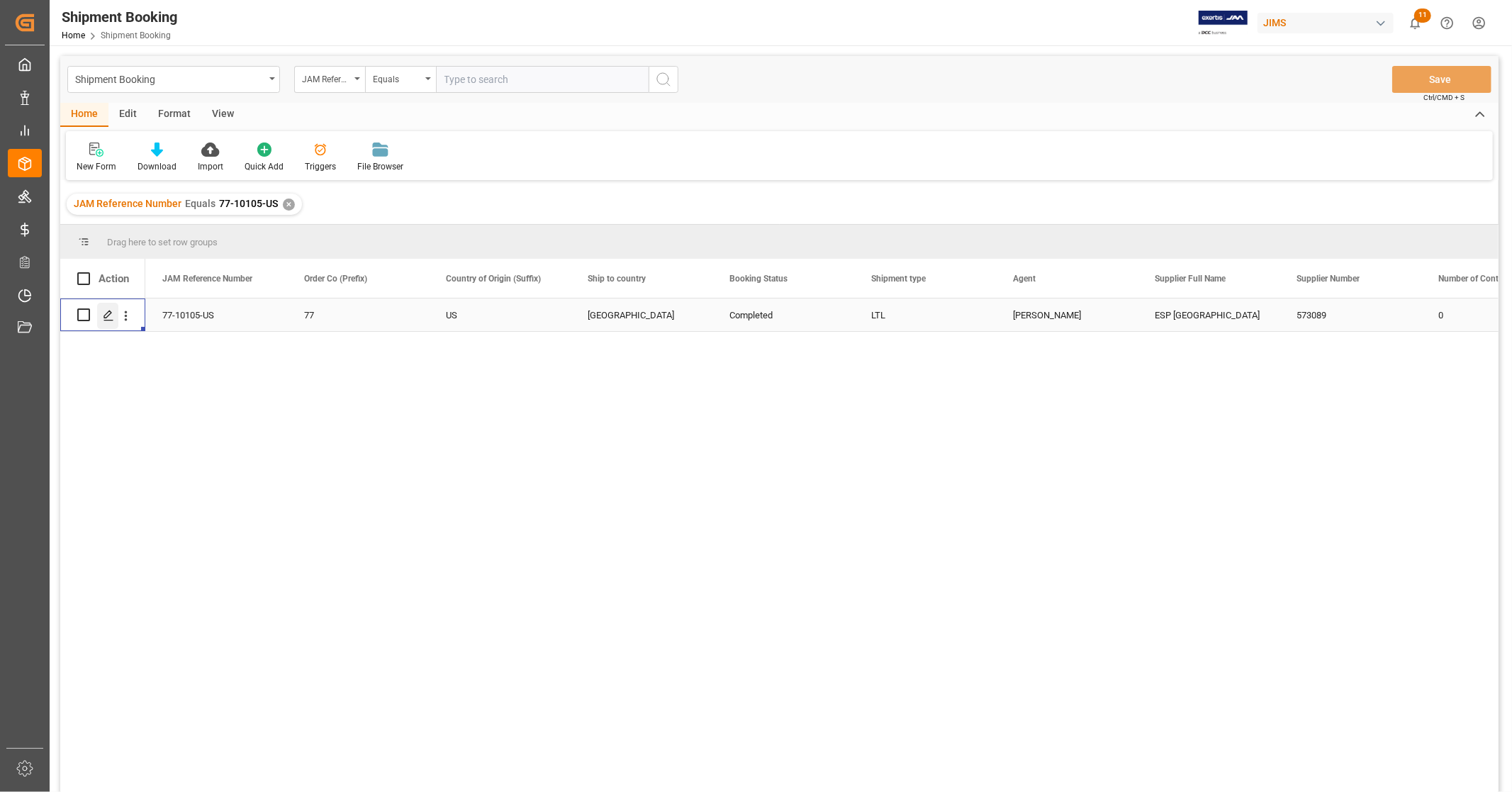
click at [107, 317] on icon "Press SPACE to select this row." at bounding box center [108, 315] width 11 height 11
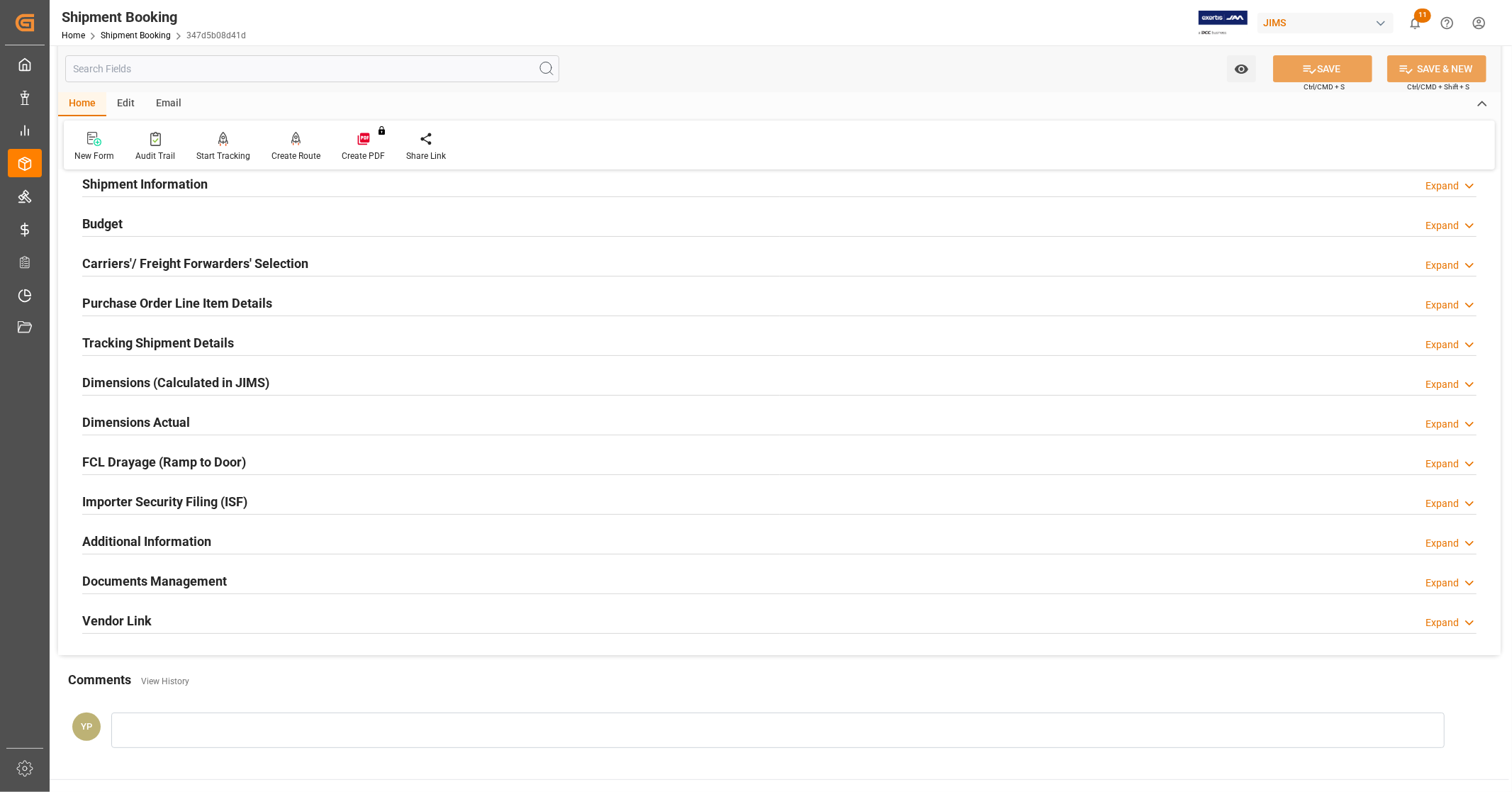
scroll to position [273, 0]
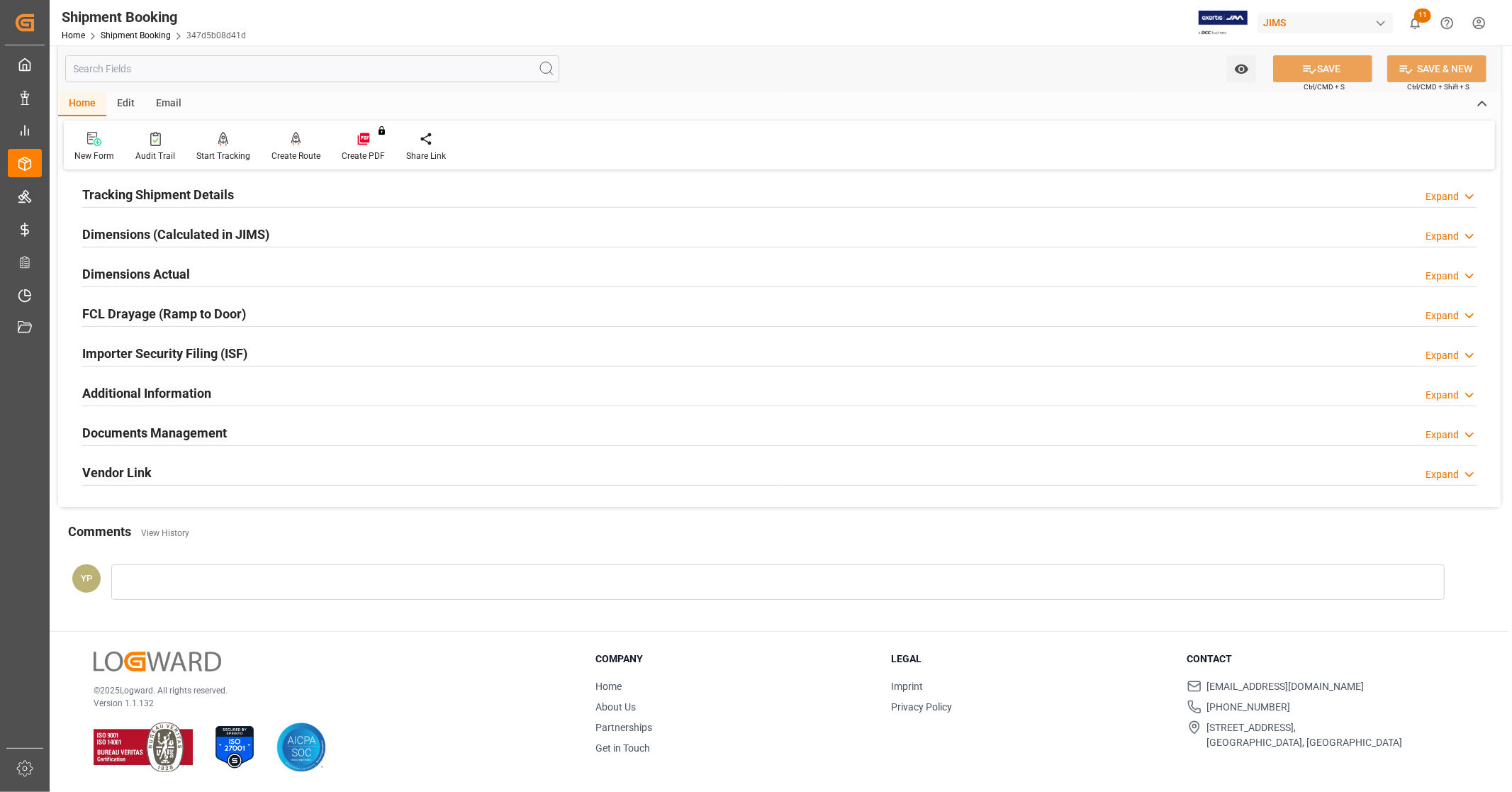
click at [209, 428] on h2 "Documents Management" at bounding box center [154, 433] width 144 height 19
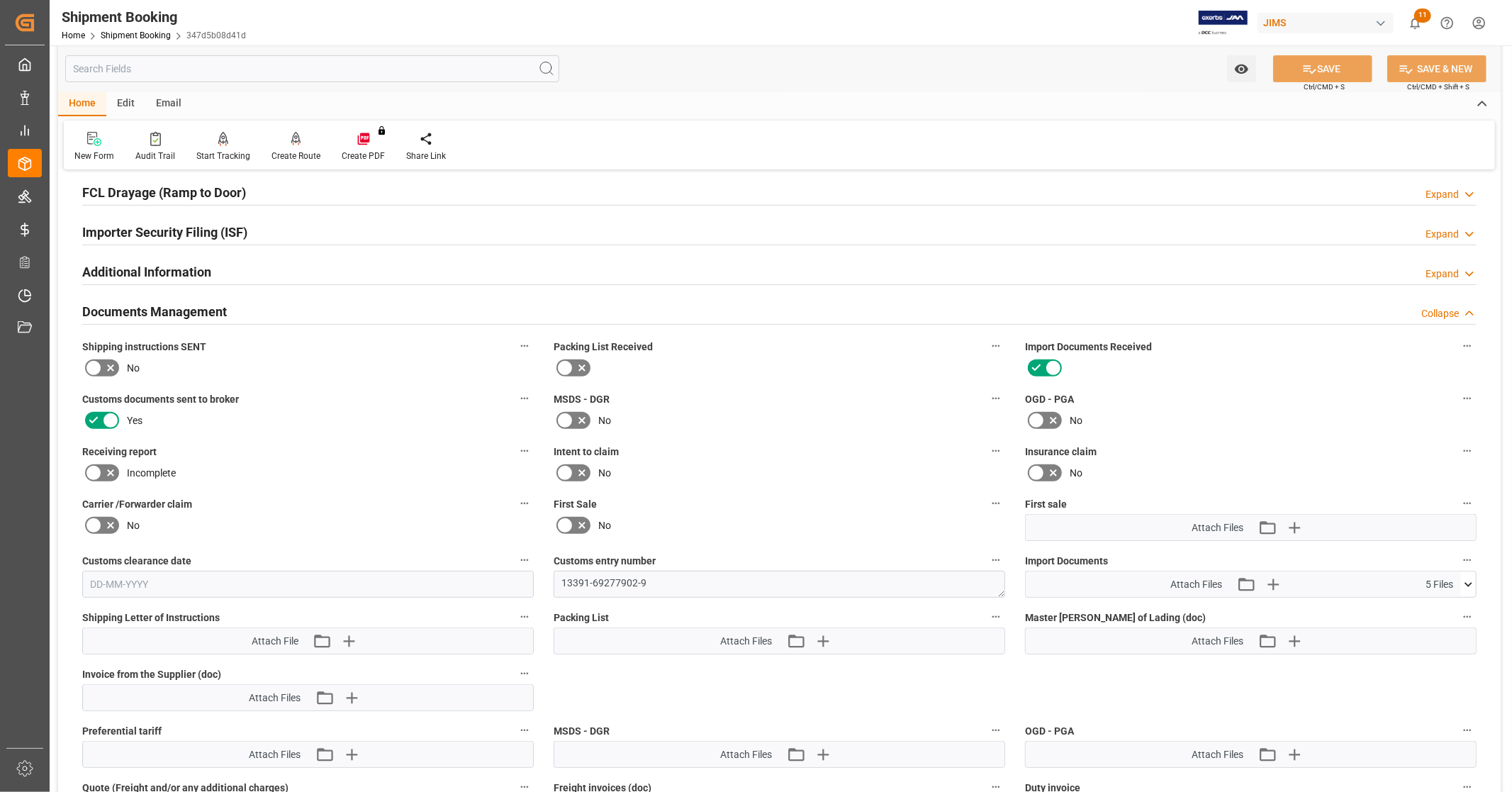
scroll to position [588, 0]
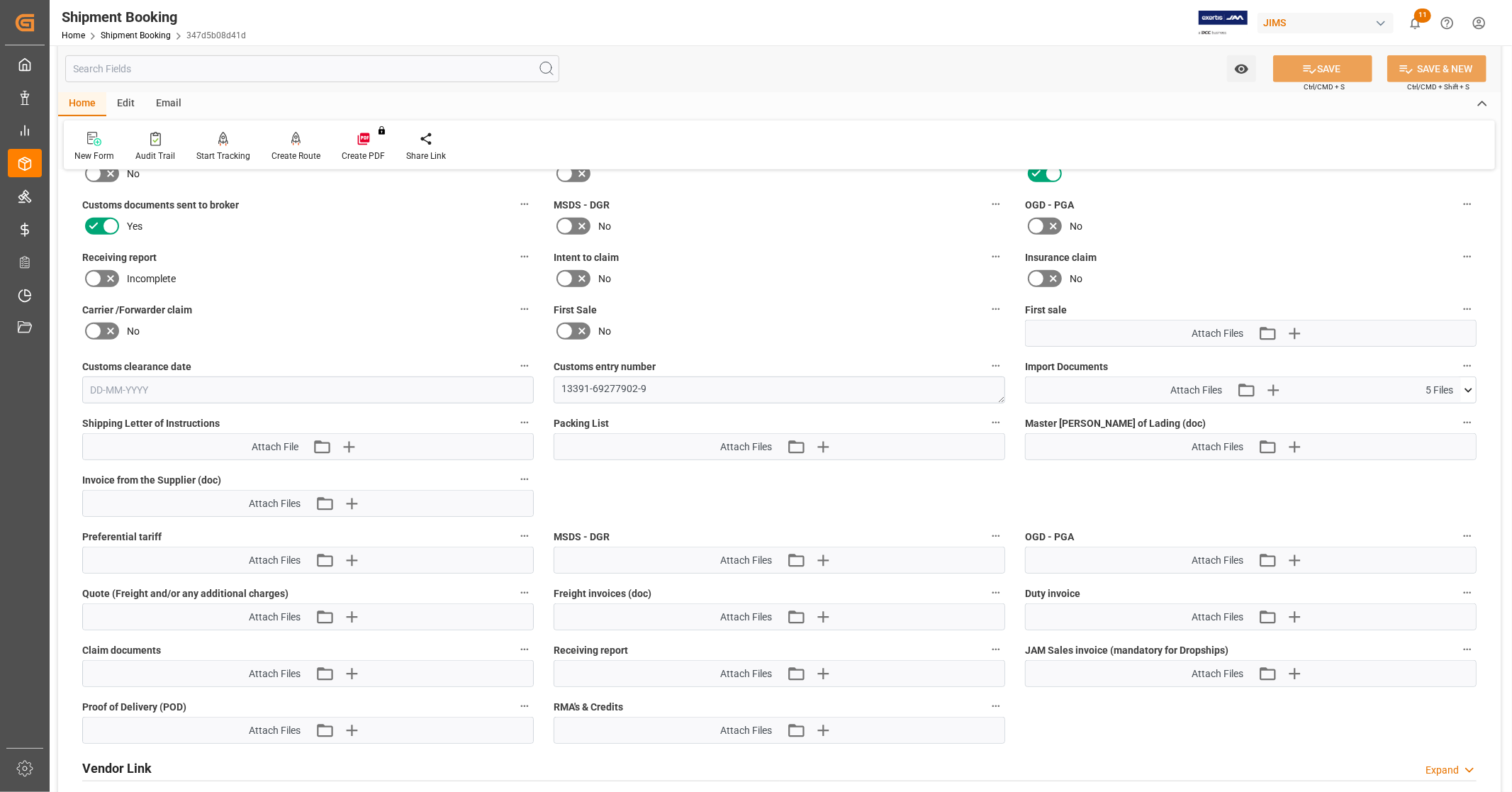
click at [1466, 385] on icon at bounding box center [1468, 391] width 15 height 15
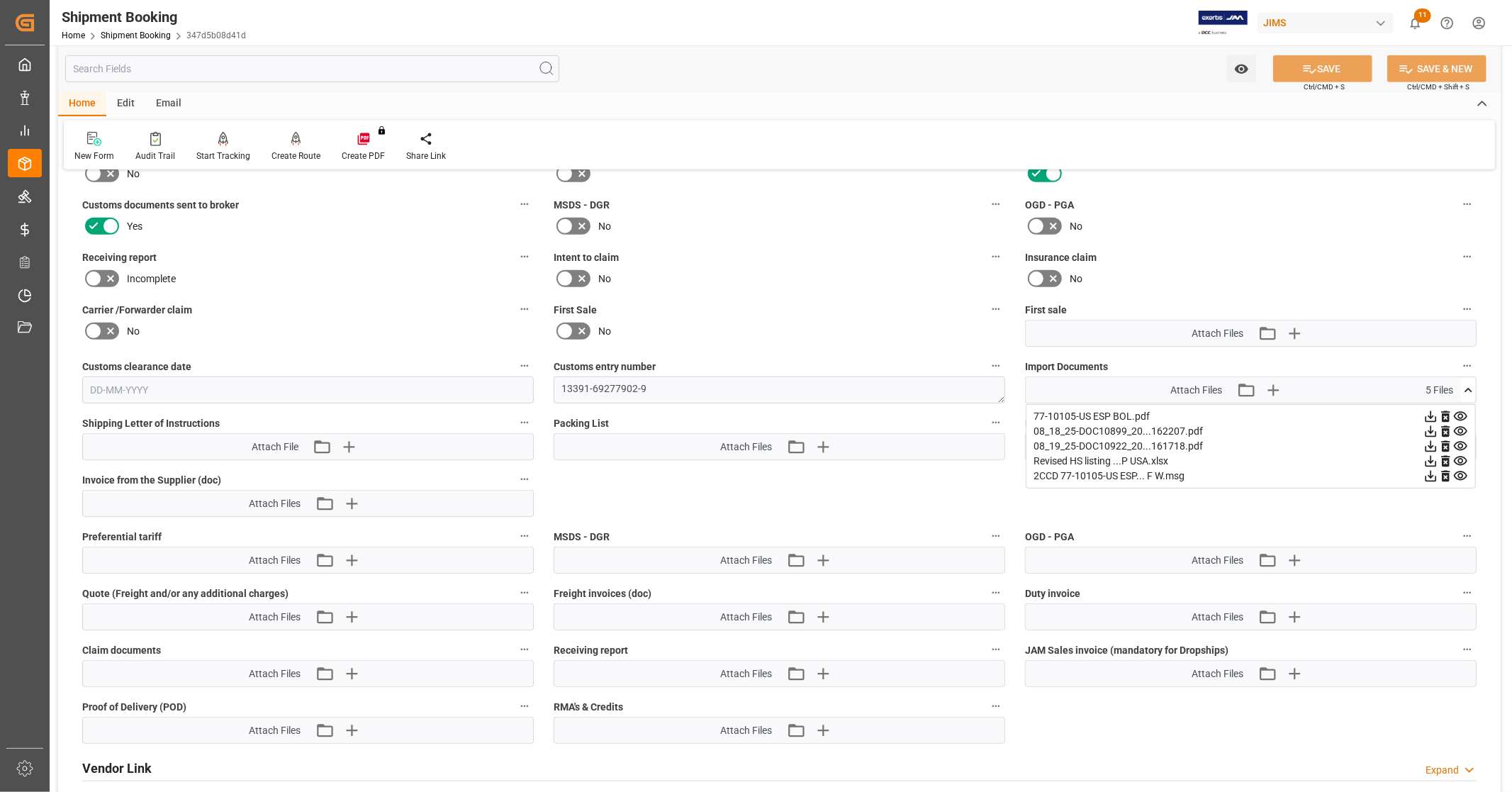
click at [1459, 428] on icon at bounding box center [1461, 431] width 14 height 9
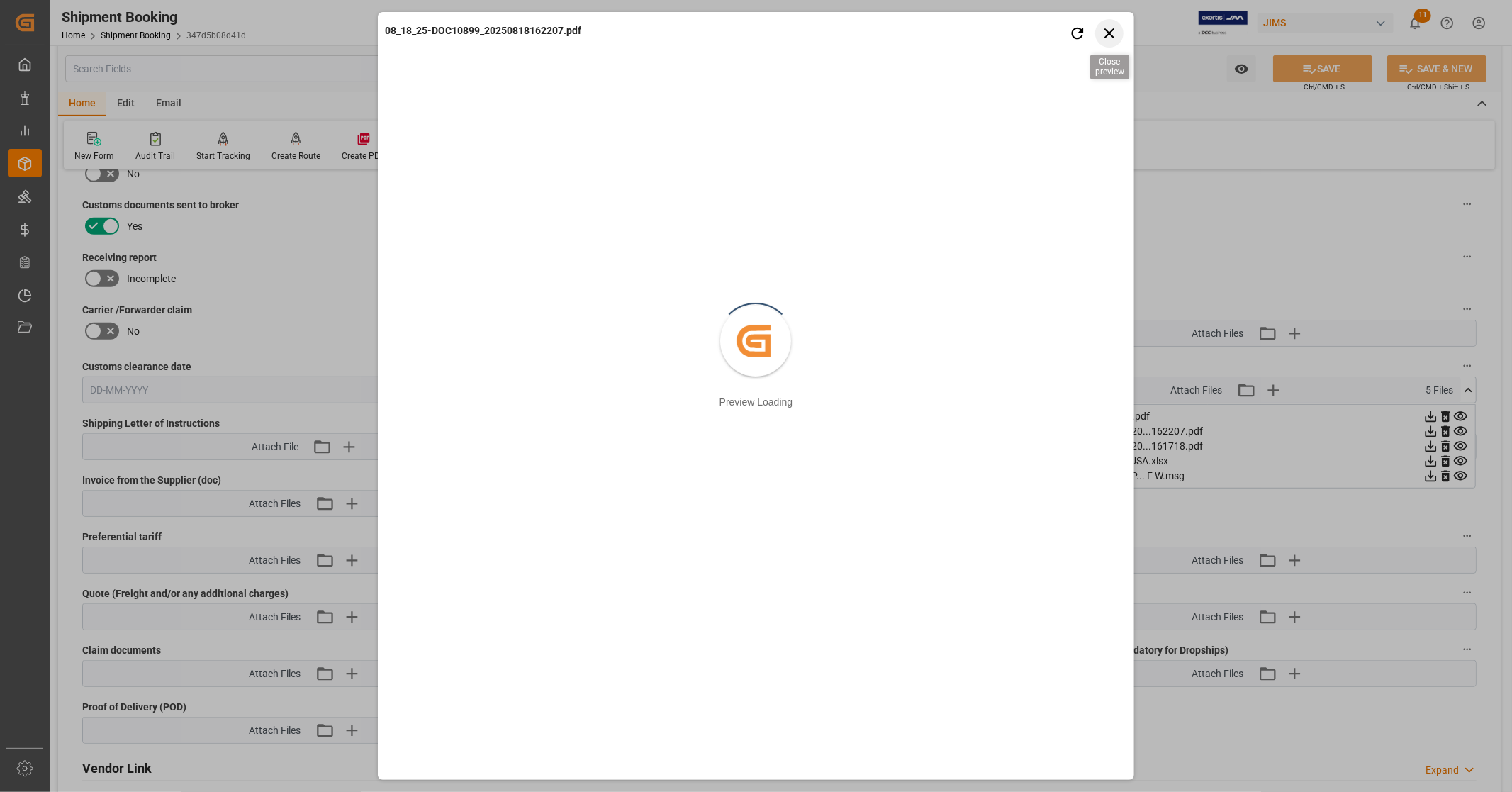
click at [1114, 30] on icon "button" at bounding box center [1109, 33] width 18 height 18
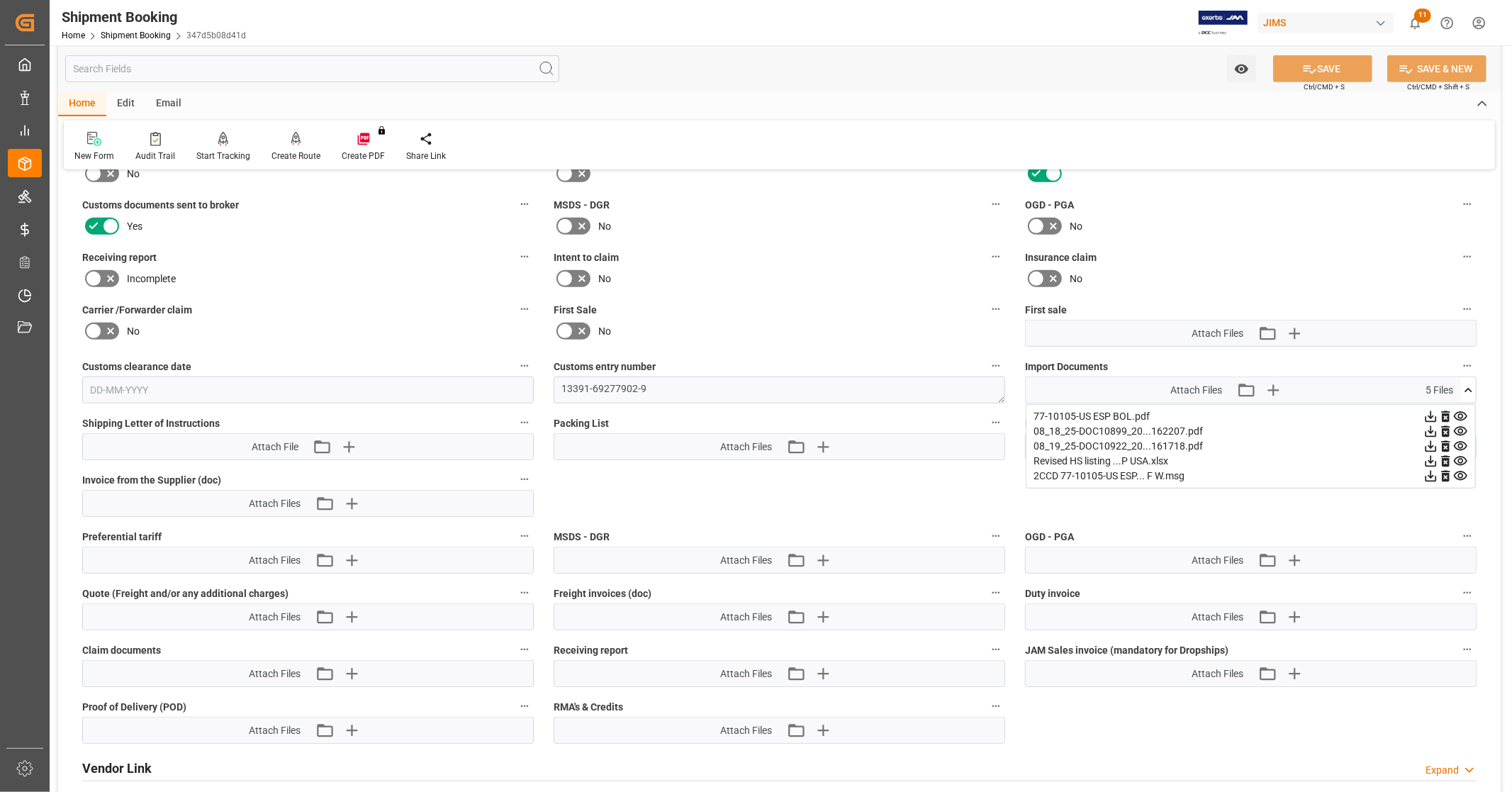
click at [1429, 457] on icon at bounding box center [1431, 461] width 11 height 11
